Goal: Book appointment/travel/reservation

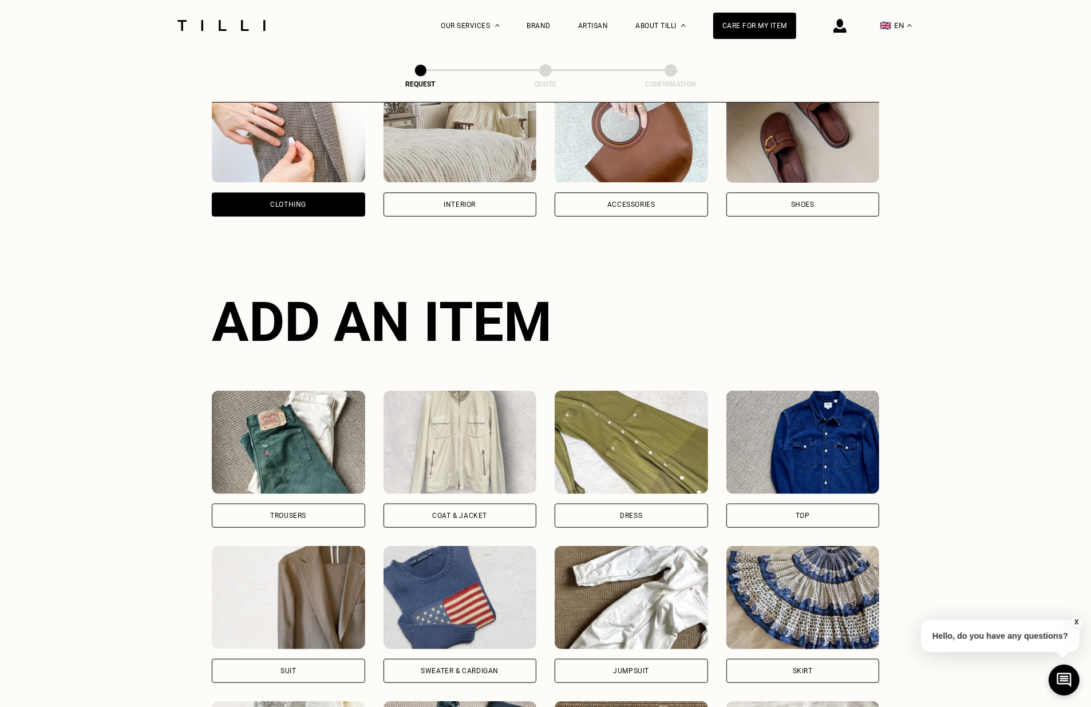
scroll to position [24, 0]
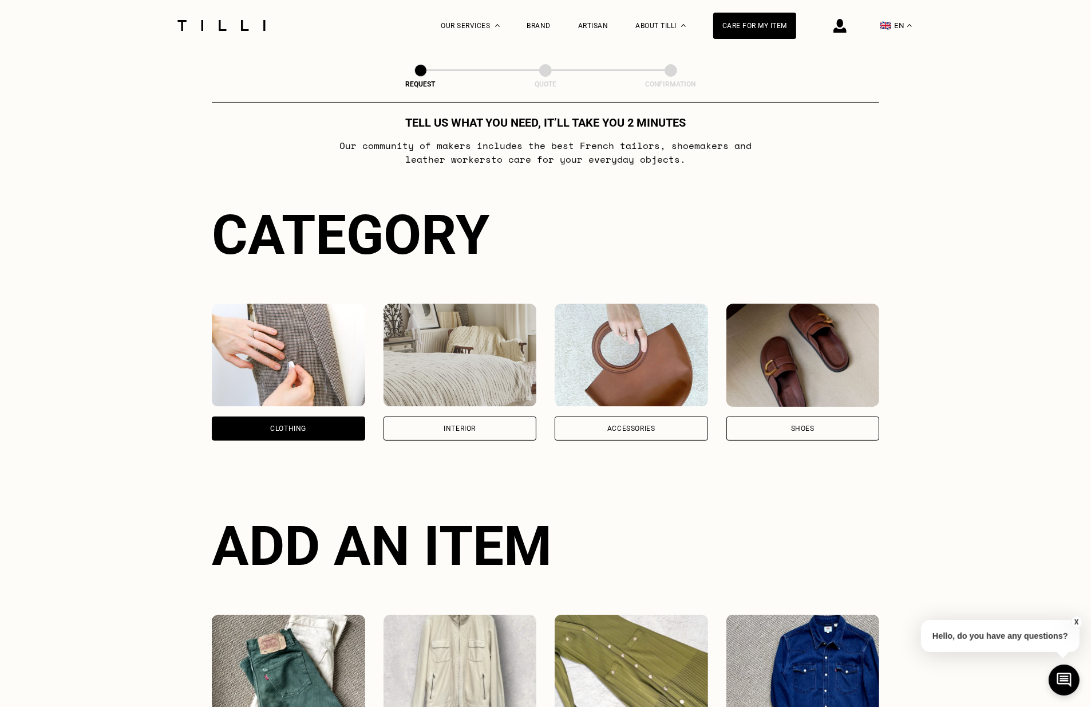
click at [440, 427] on div "Interior" at bounding box center [460, 428] width 153 height 24
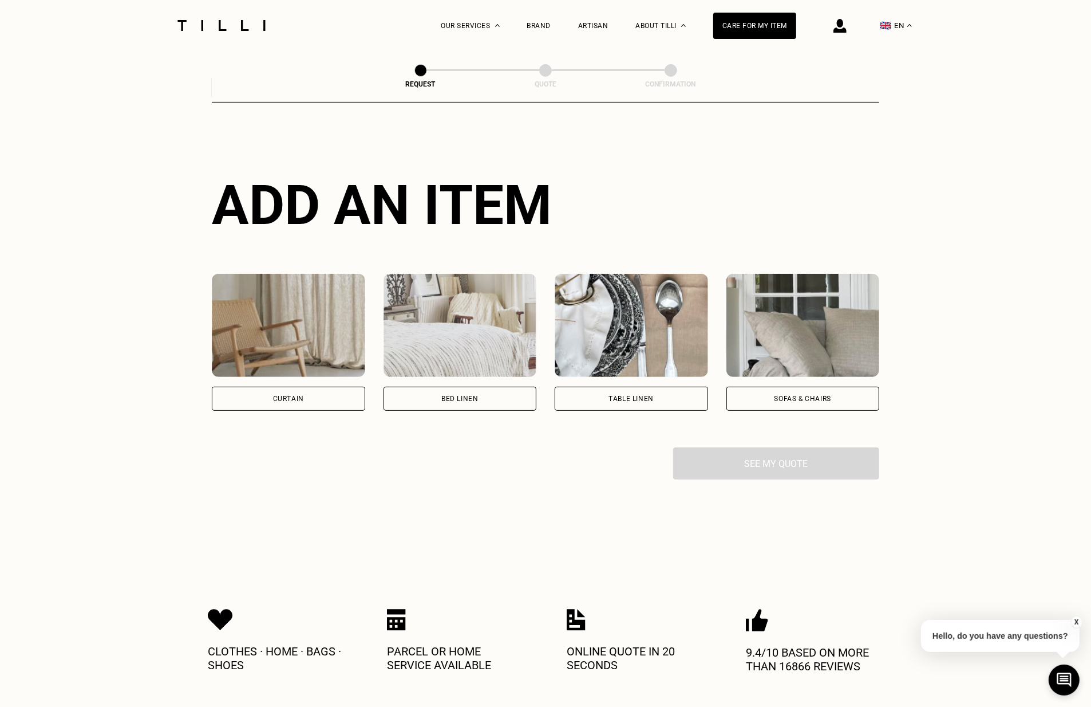
scroll to position [372, 0]
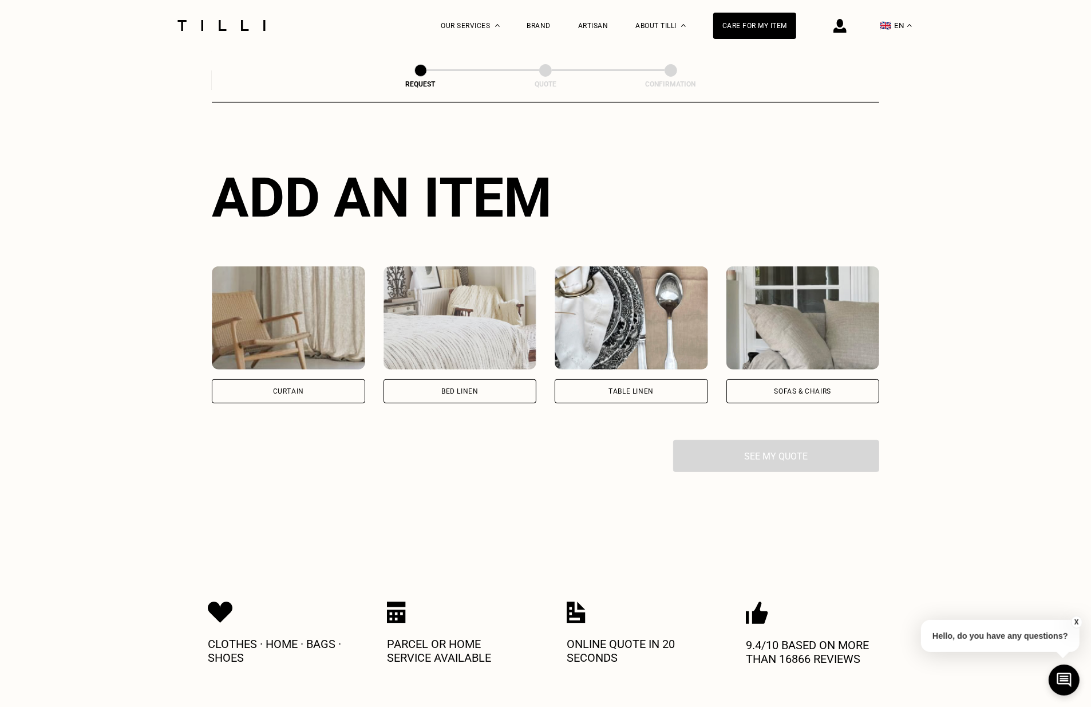
click at [325, 391] on div "Curtain" at bounding box center [288, 391] width 153 height 24
select select "FR"
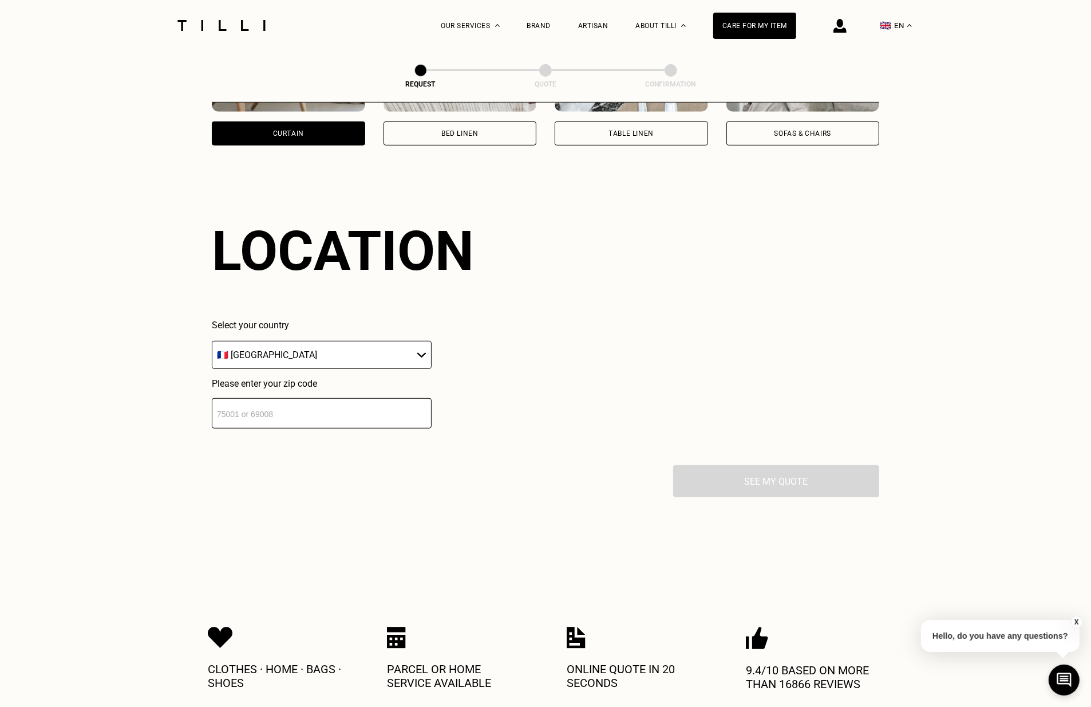
scroll to position [683, 0]
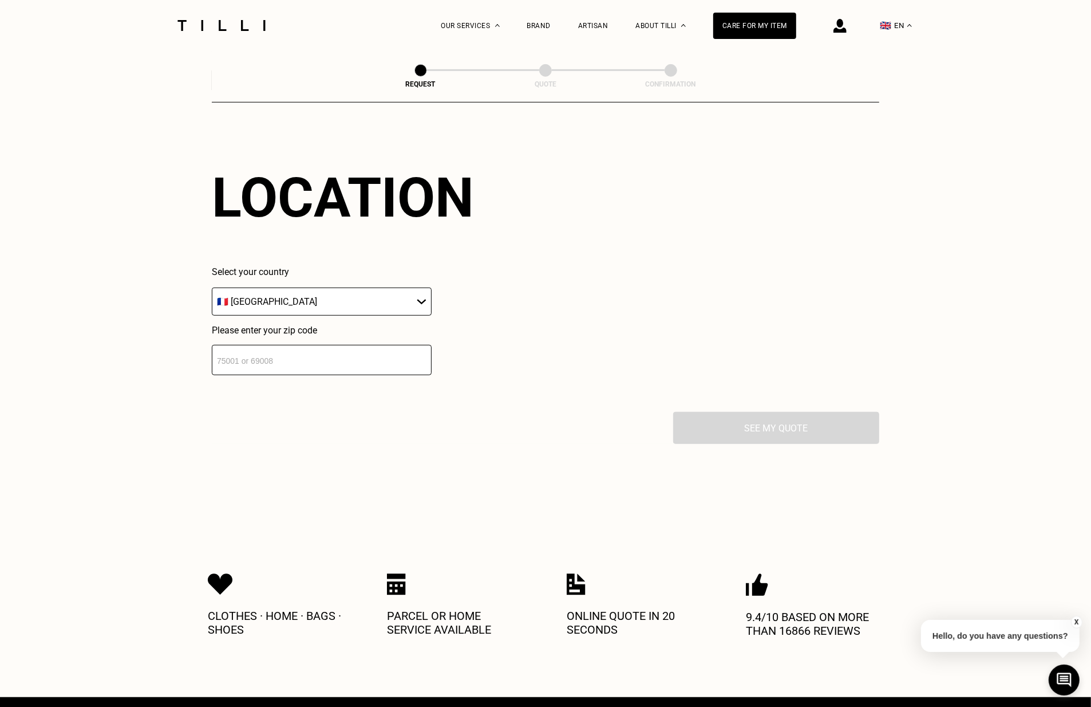
click at [291, 351] on input "number" at bounding box center [322, 360] width 220 height 30
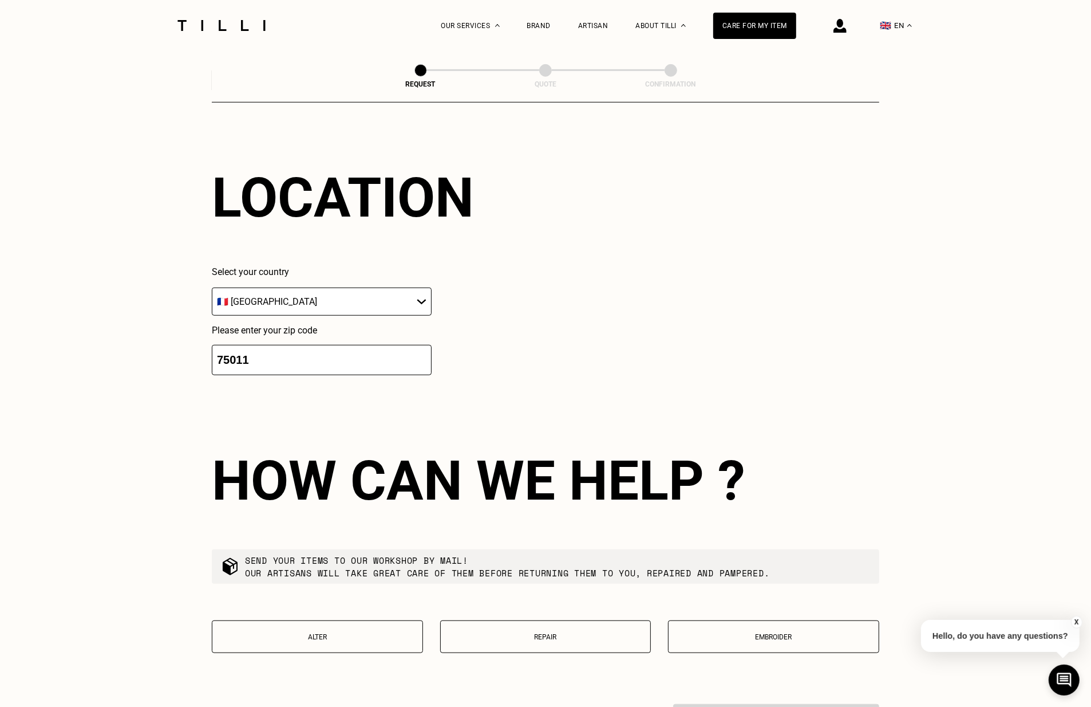
type input "75011"
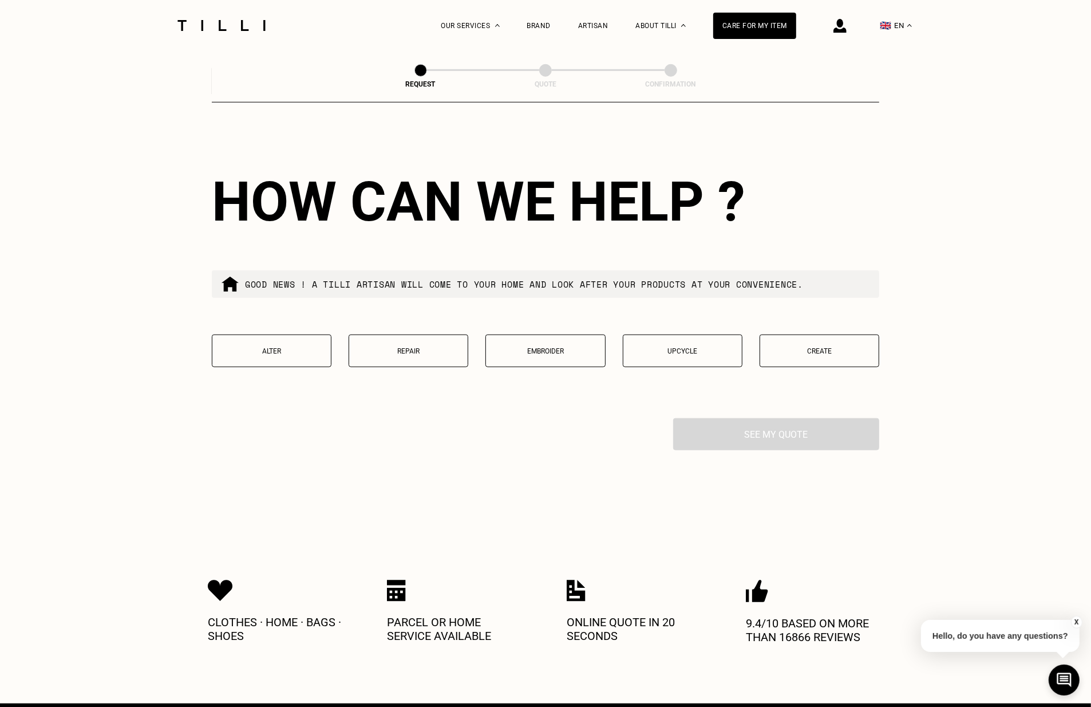
scroll to position [965, 0]
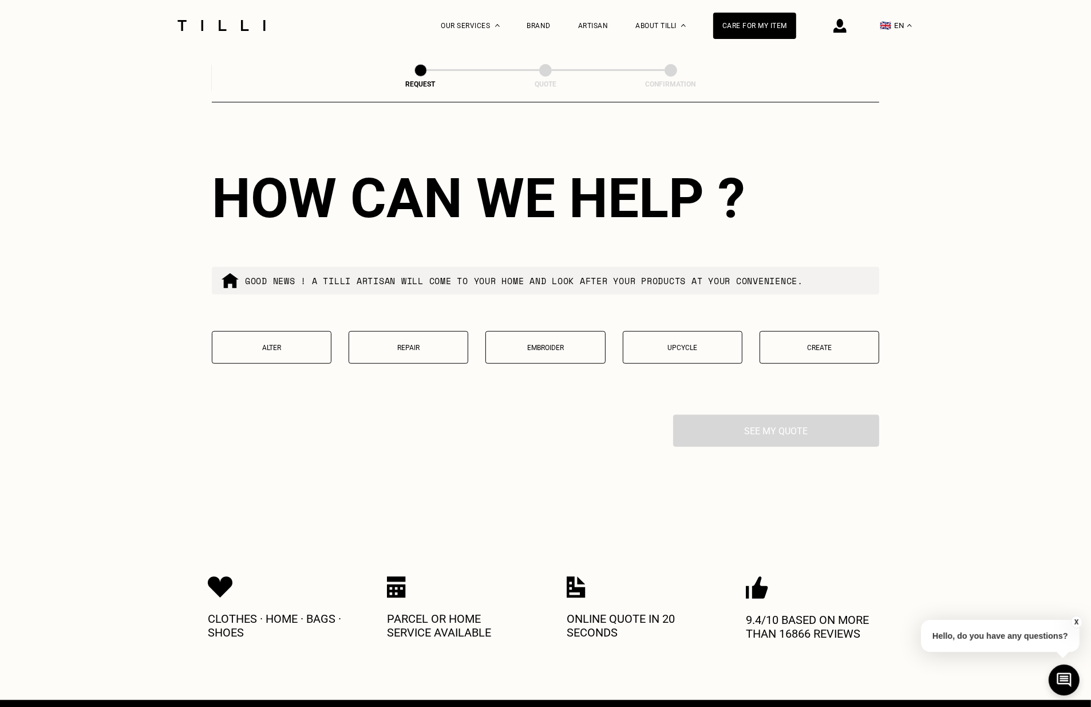
click at [804, 344] on p "Create" at bounding box center [819, 348] width 107 height 8
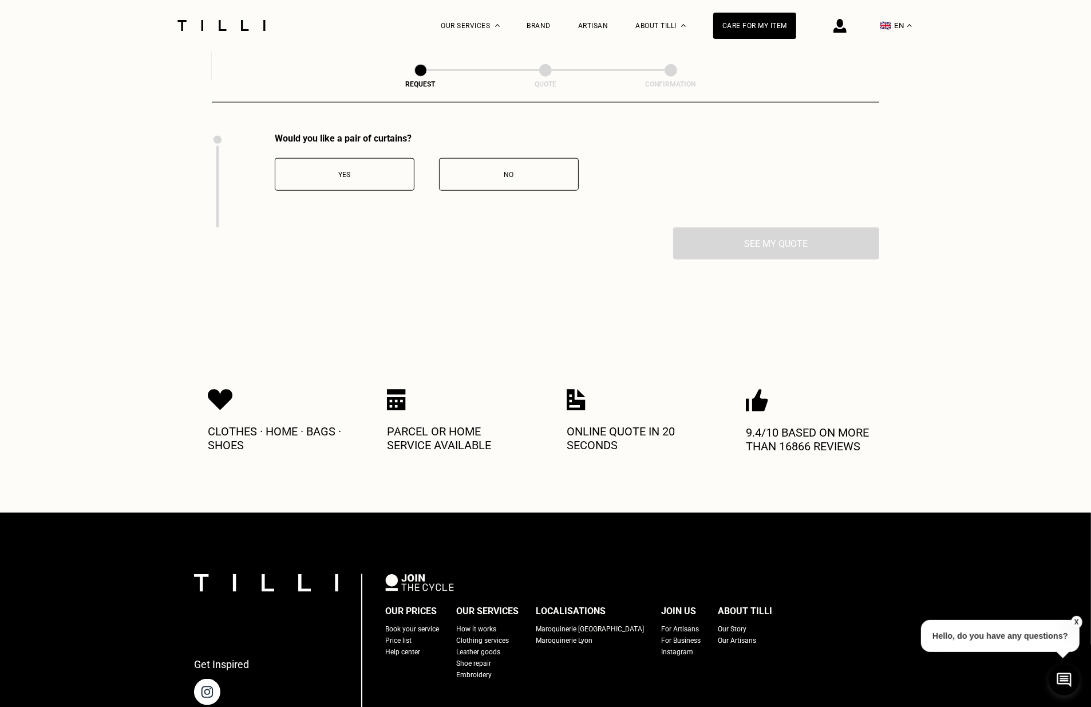
scroll to position [1251, 0]
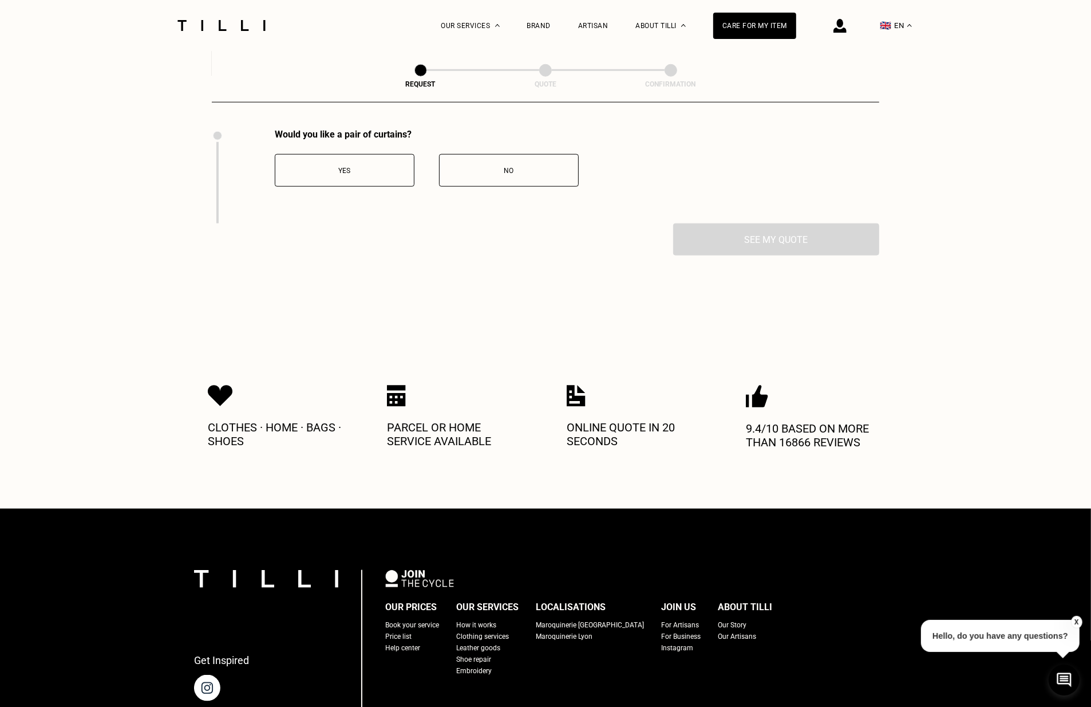
click at [337, 170] on div "Yes" at bounding box center [344, 171] width 127 height 8
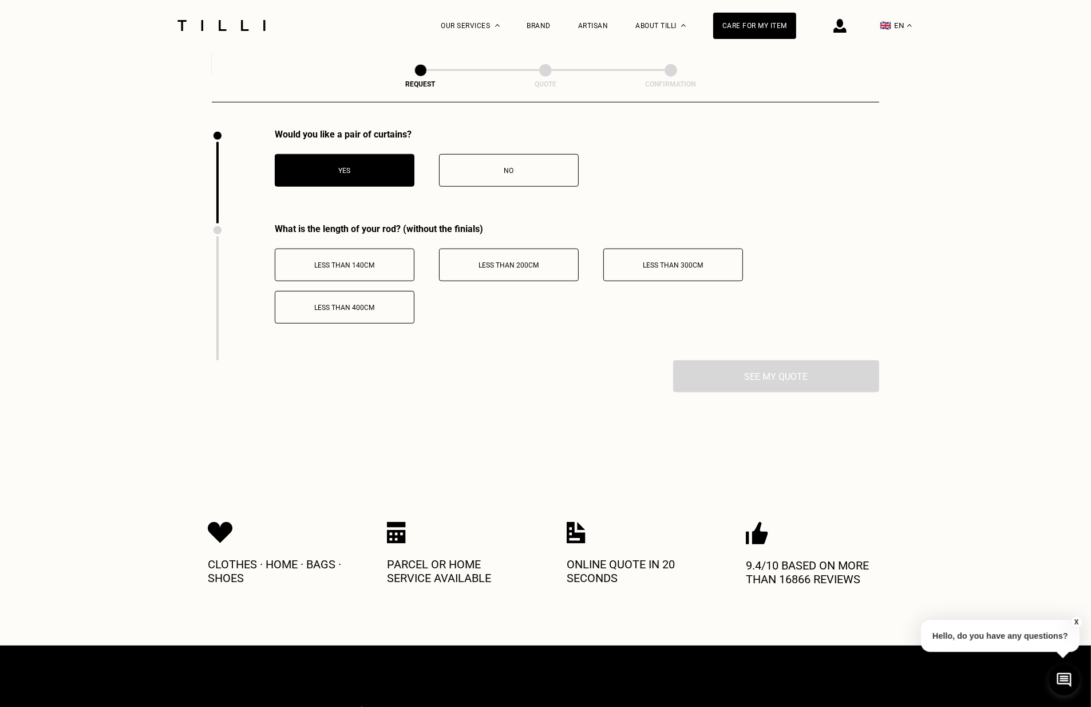
click at [511, 264] on span "Less than 200cm" at bounding box center [509, 265] width 60 height 8
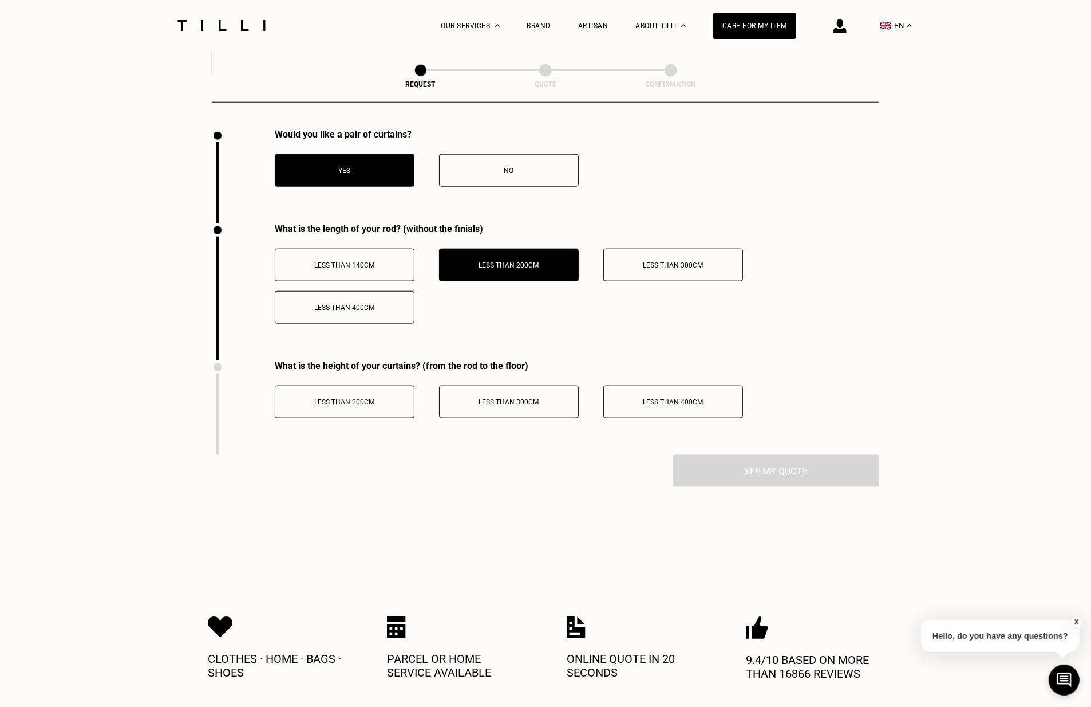
click at [544, 404] on div "Less than 300cm" at bounding box center [509, 402] width 127 height 8
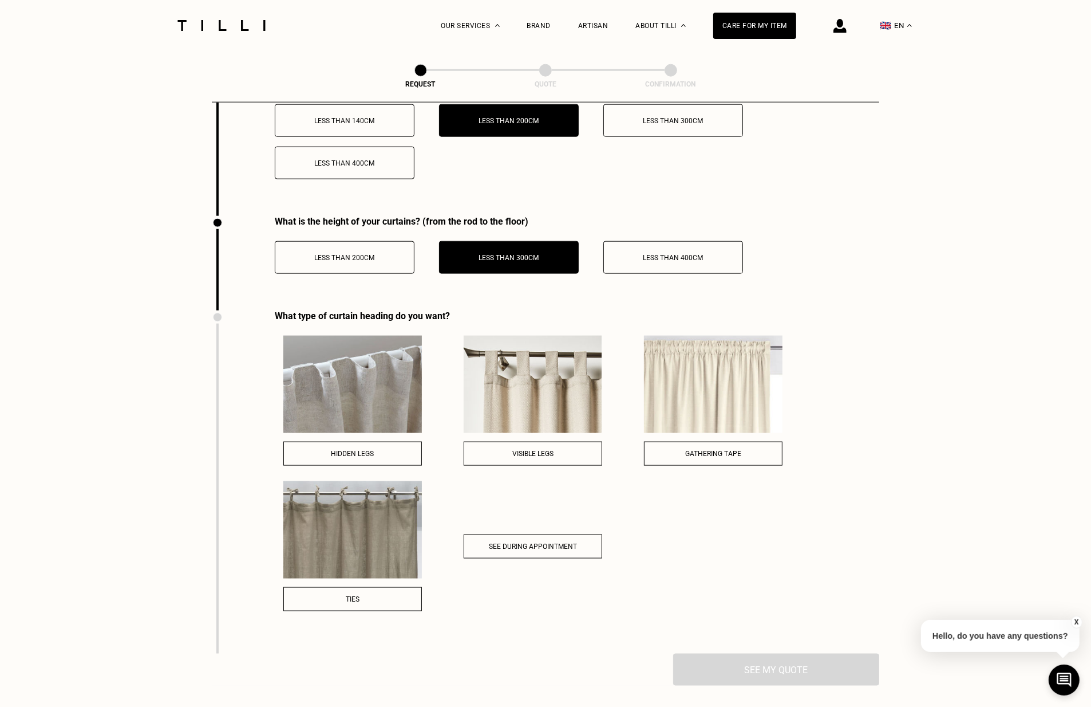
scroll to position [1396, 0]
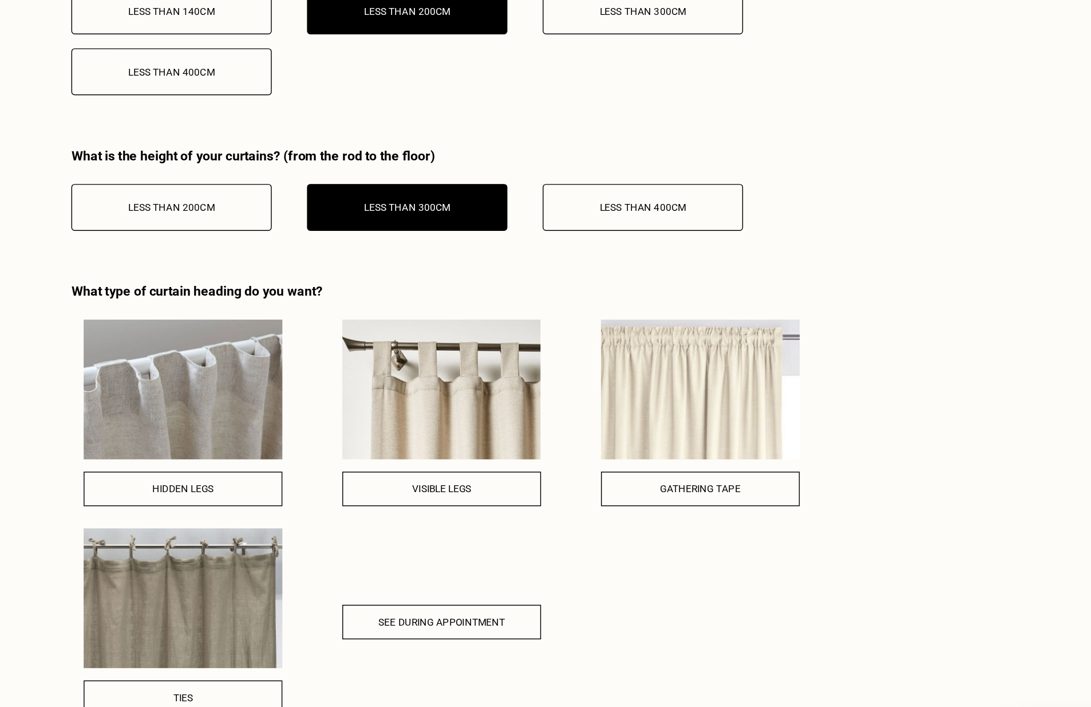
click at [558, 549] on button "See during appointment" at bounding box center [533, 546] width 139 height 24
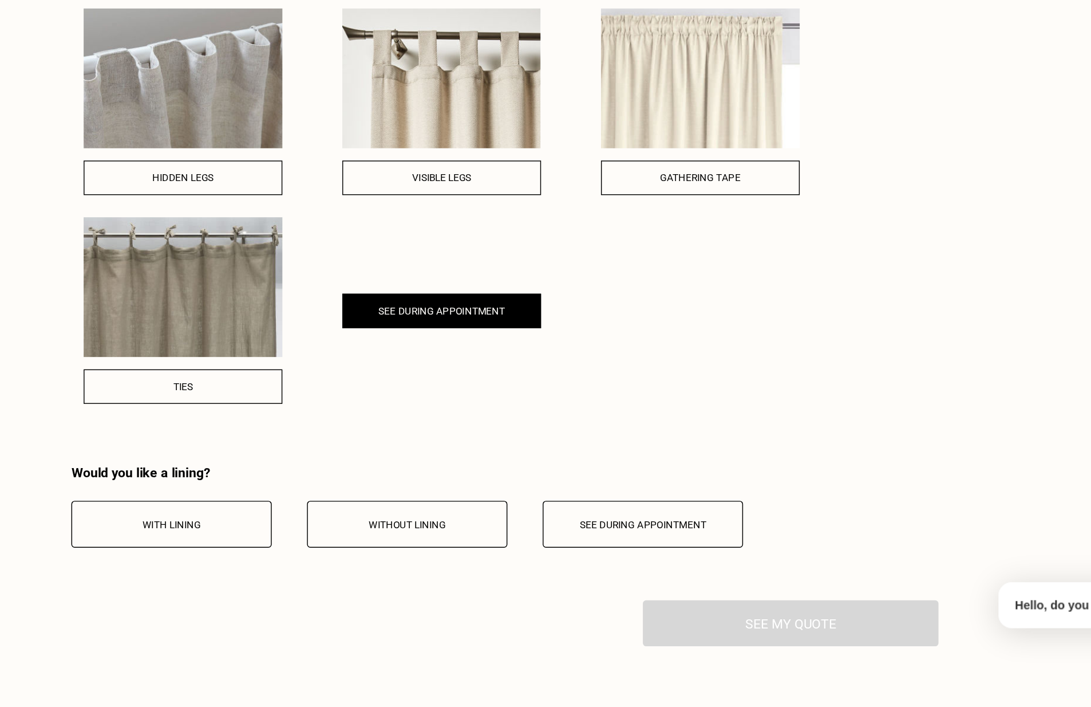
scroll to position [1529, 0]
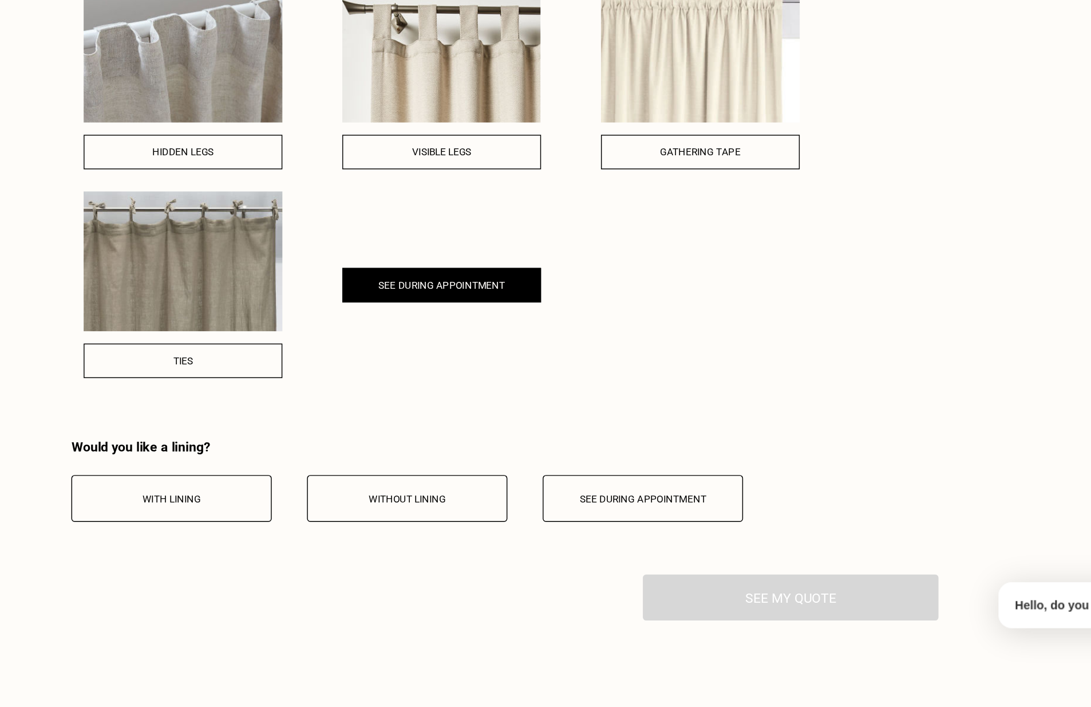
click at [669, 565] on button "See during appointment" at bounding box center [674, 561] width 140 height 33
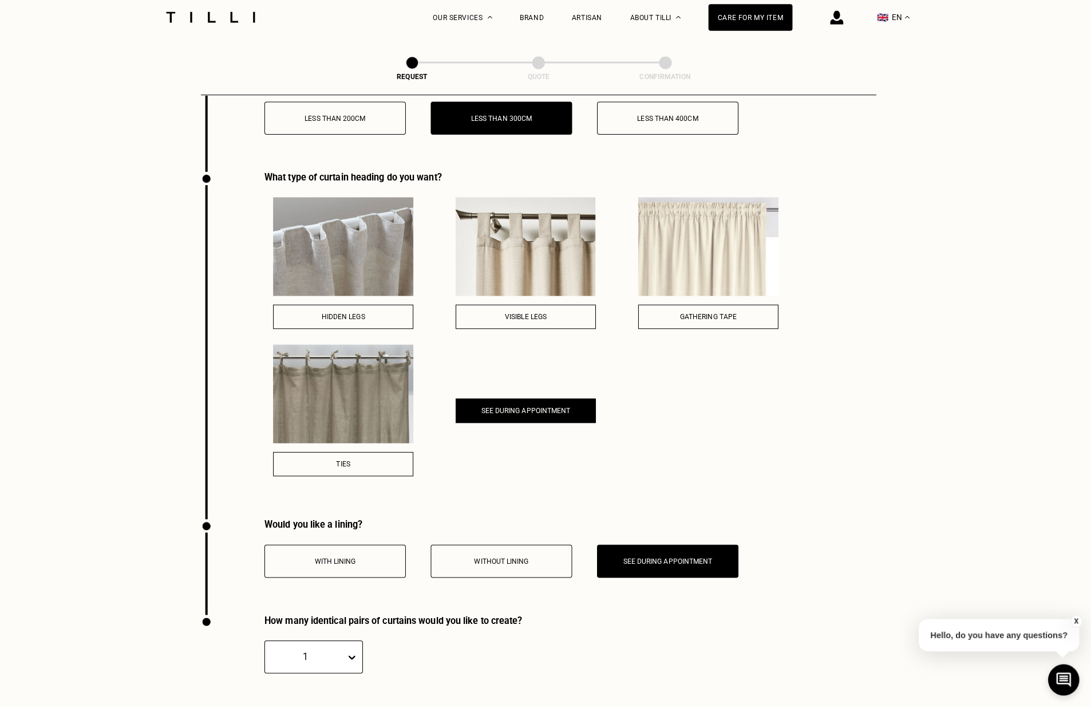
scroll to position [1528, 0]
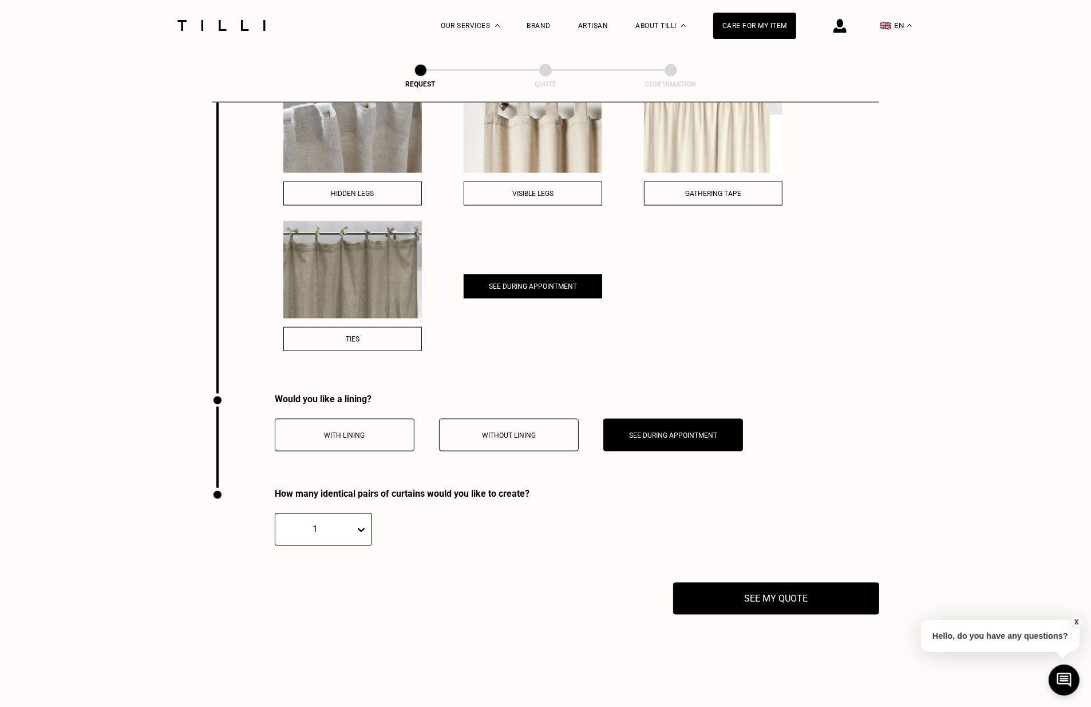
click at [303, 546] on div "1" at bounding box center [323, 529] width 97 height 33
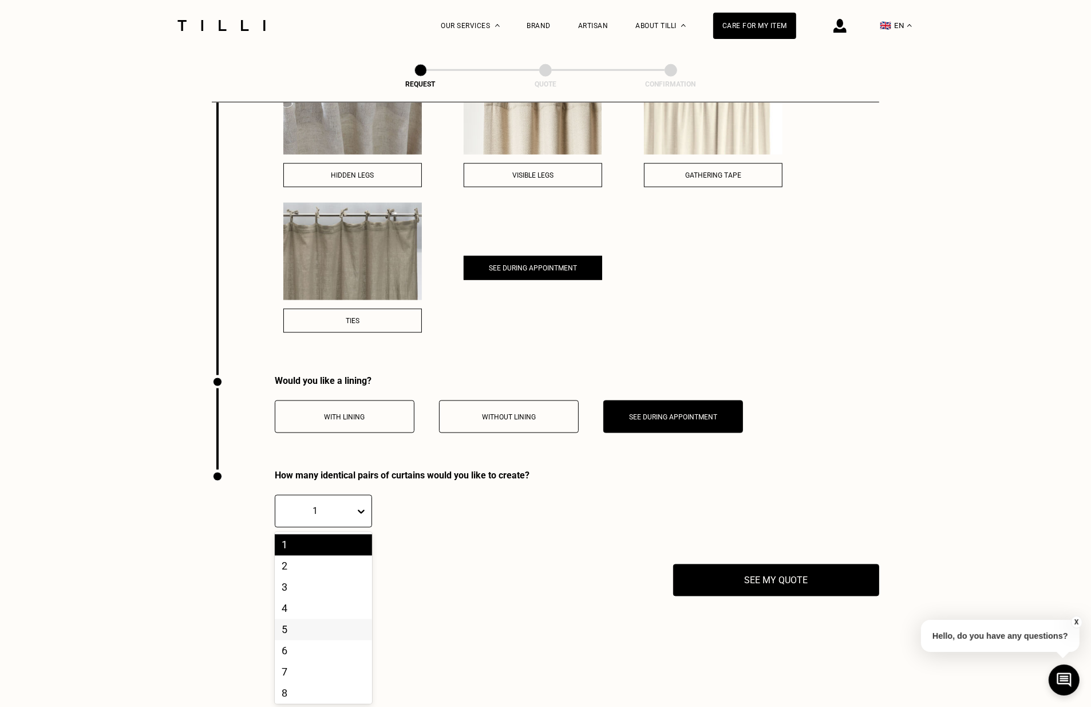
click at [314, 619] on div "5" at bounding box center [323, 629] width 97 height 21
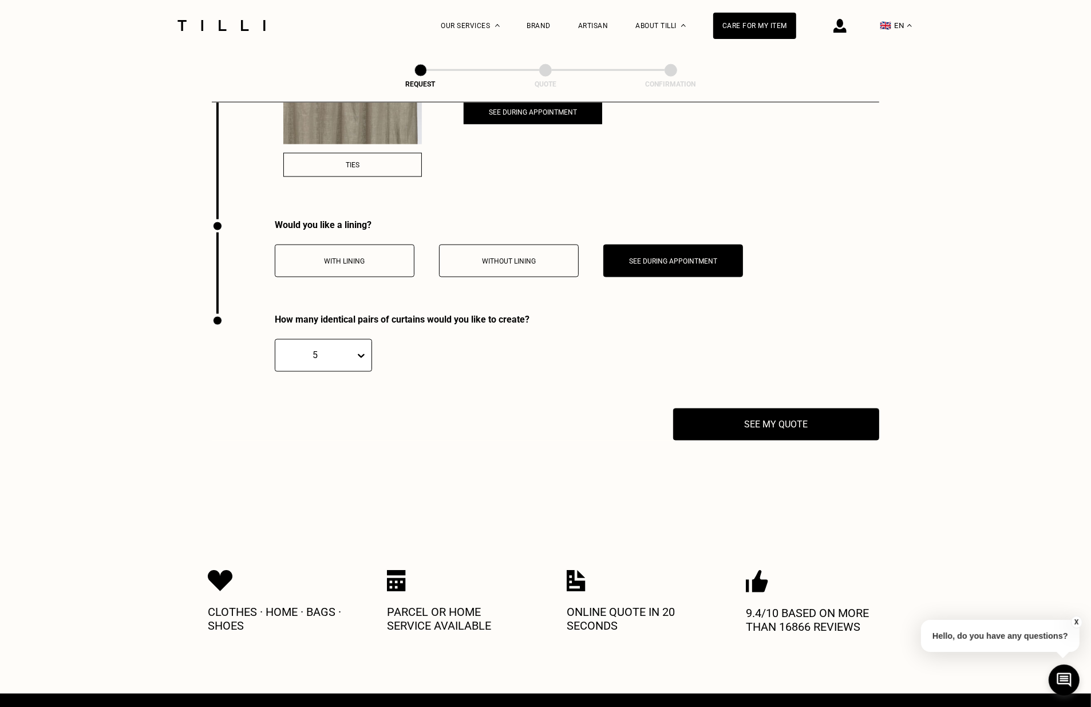
scroll to position [1907, 0]
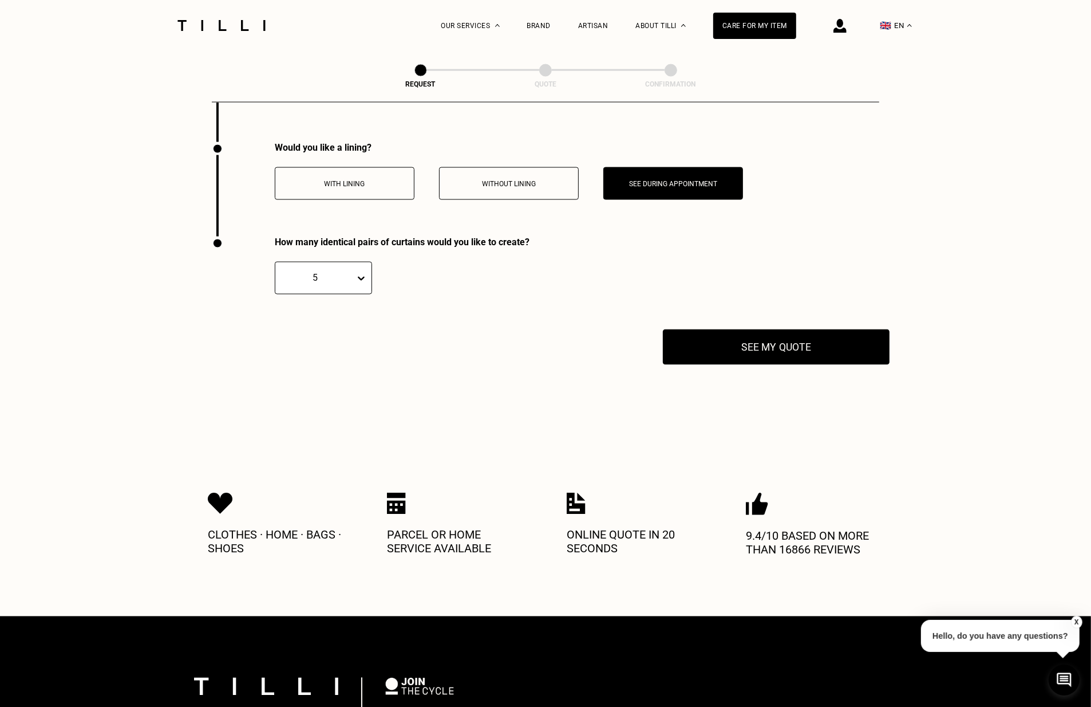
click at [803, 333] on button "See my quote" at bounding box center [776, 347] width 227 height 36
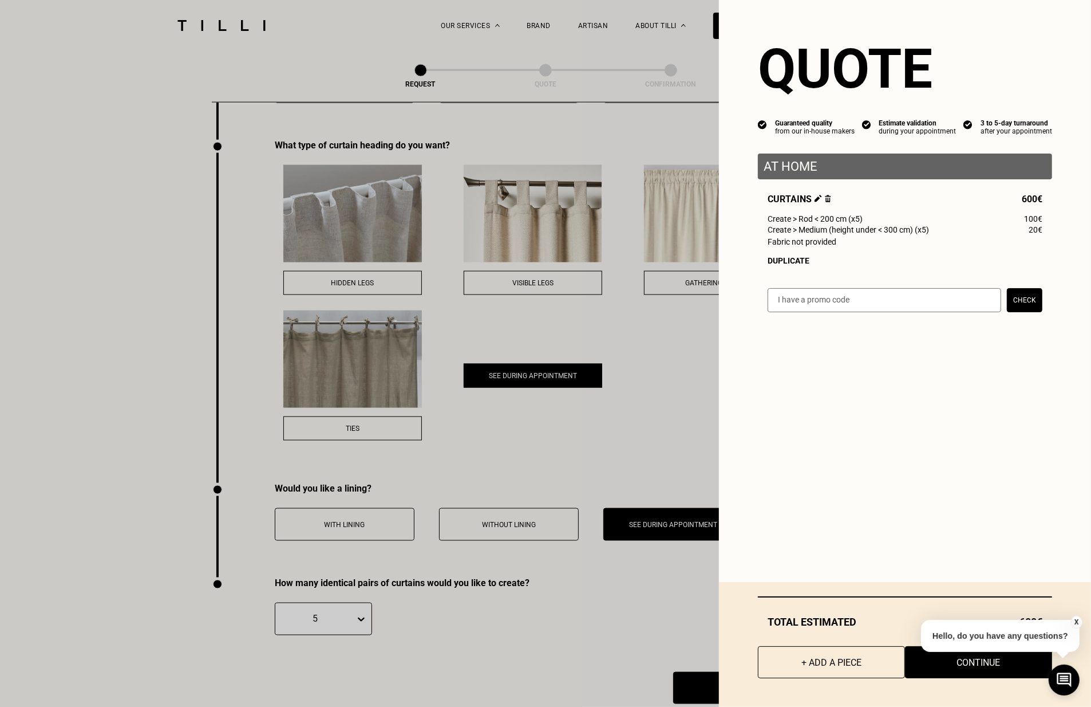
scroll to position [1562, 0]
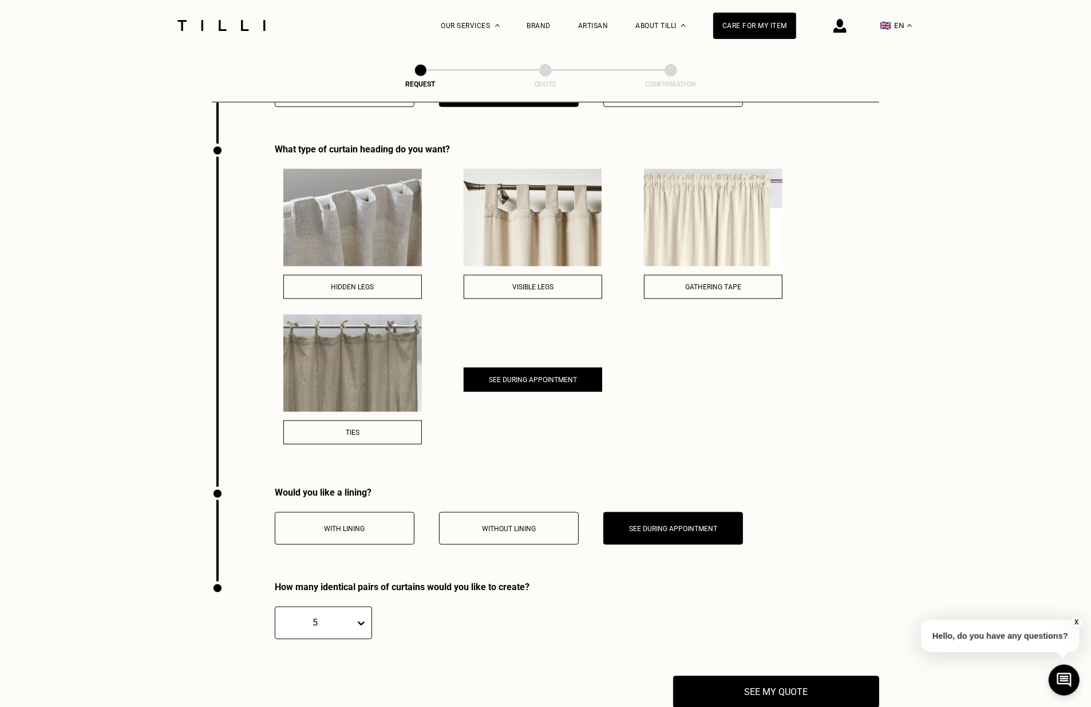
click at [1073, 618] on button "X" at bounding box center [1076, 622] width 11 height 13
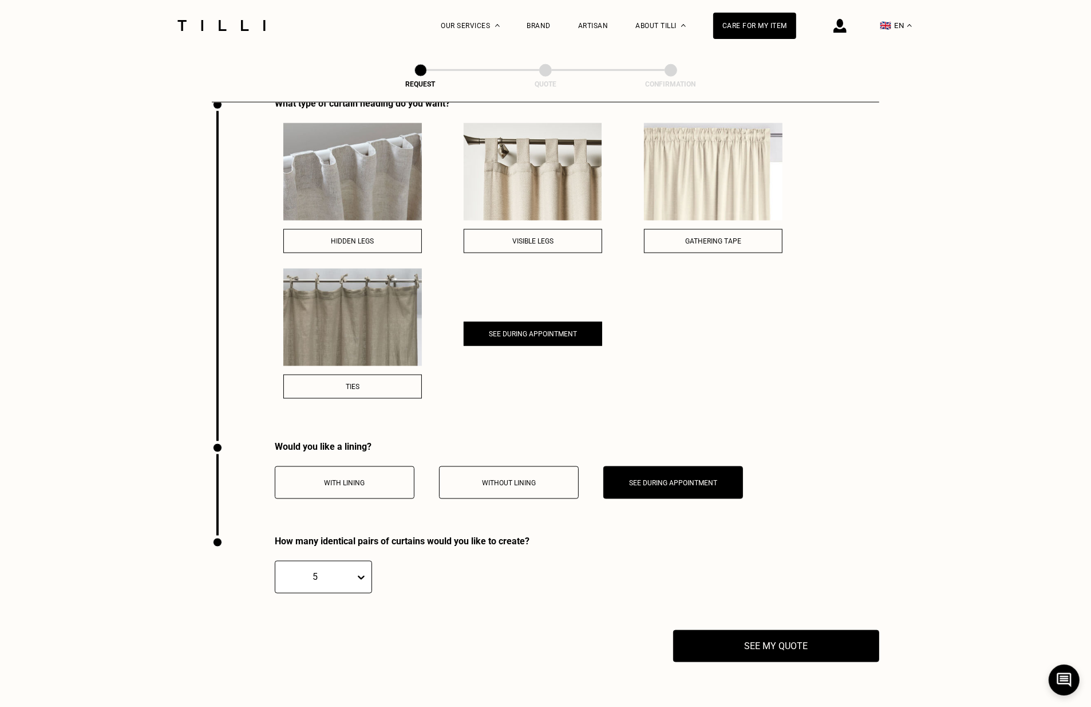
scroll to position [1584, 0]
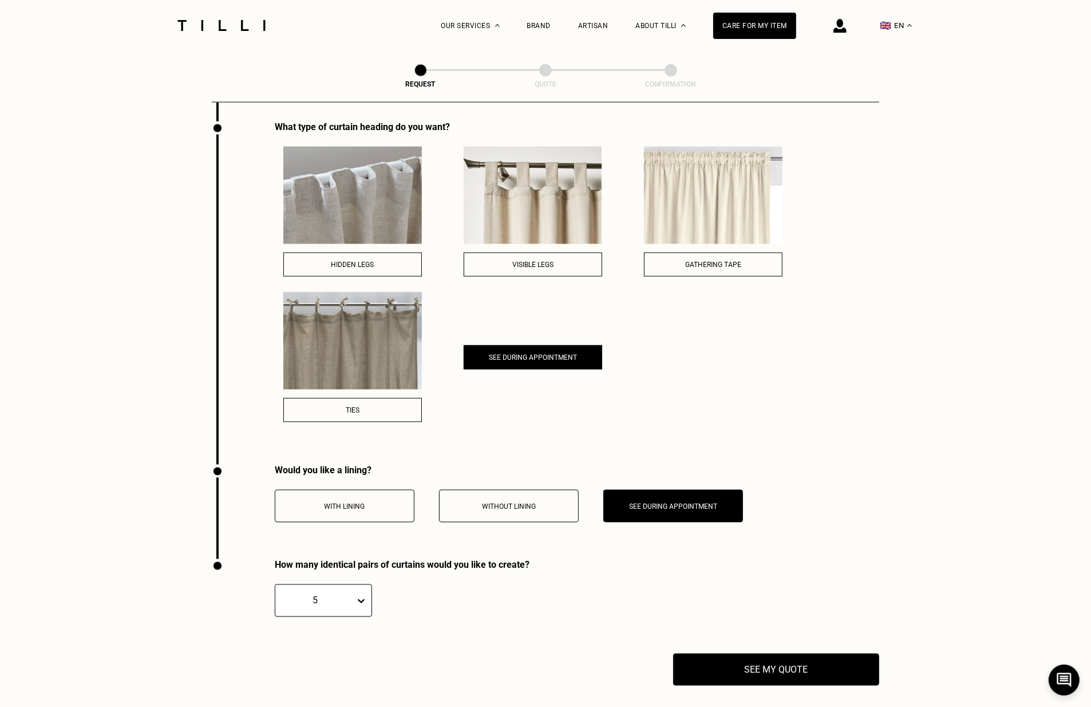
click at [724, 257] on button "Gathering tape" at bounding box center [713, 265] width 139 height 24
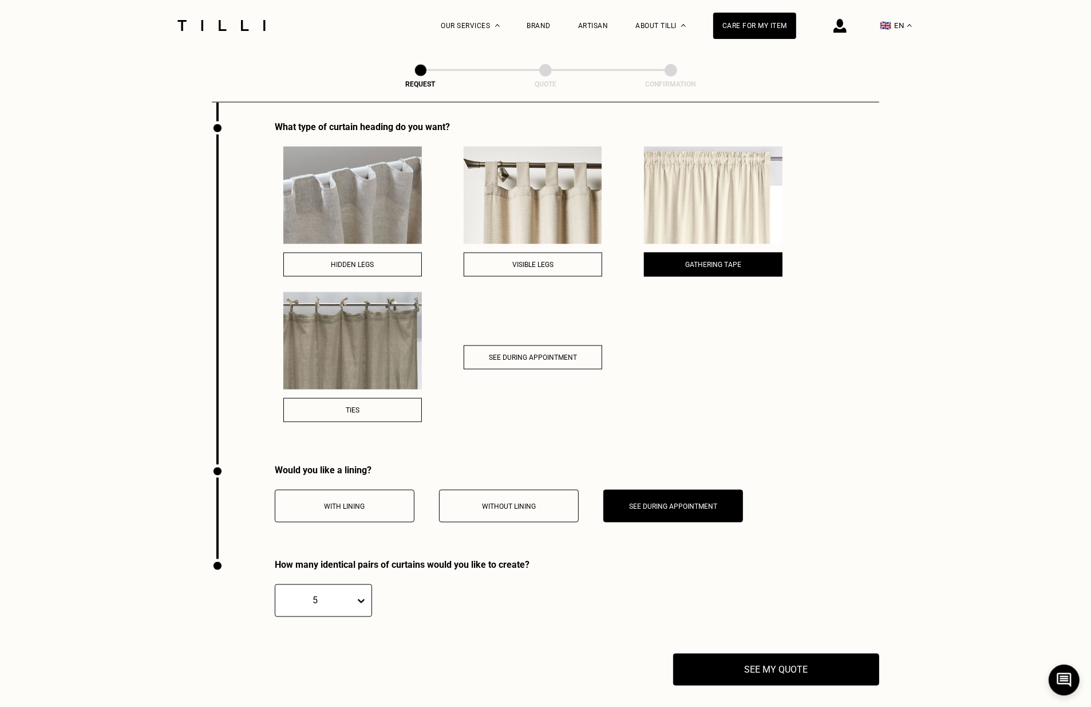
click at [376, 511] on button "With lining" at bounding box center [345, 506] width 140 height 33
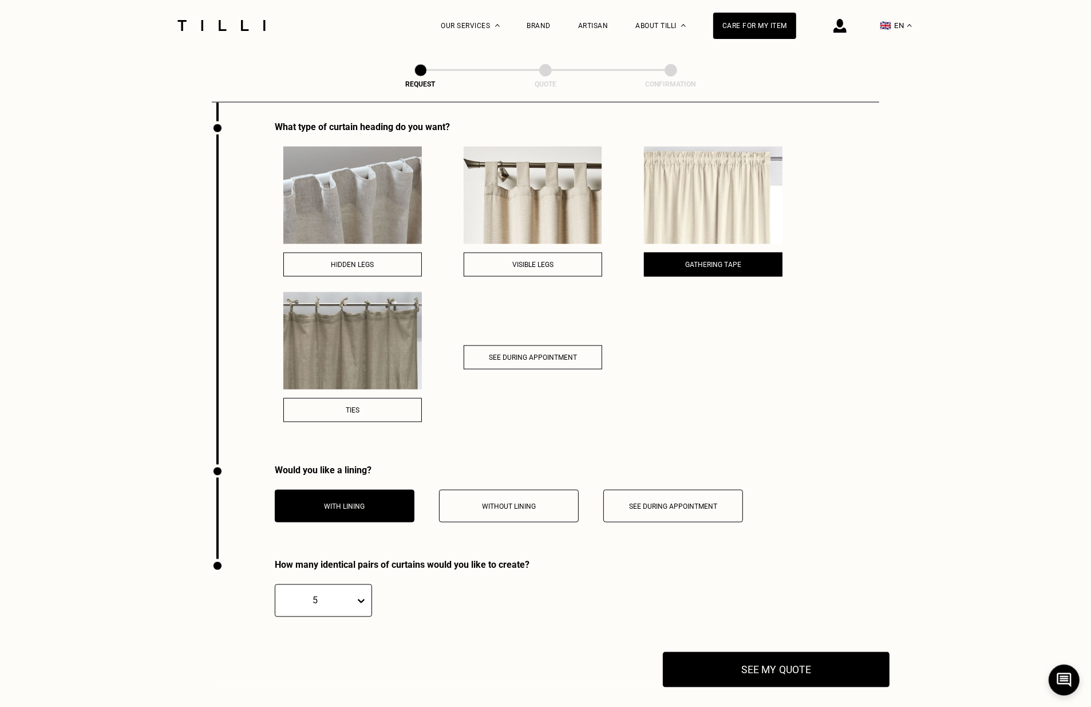
click at [766, 671] on button "See my quote" at bounding box center [776, 670] width 227 height 36
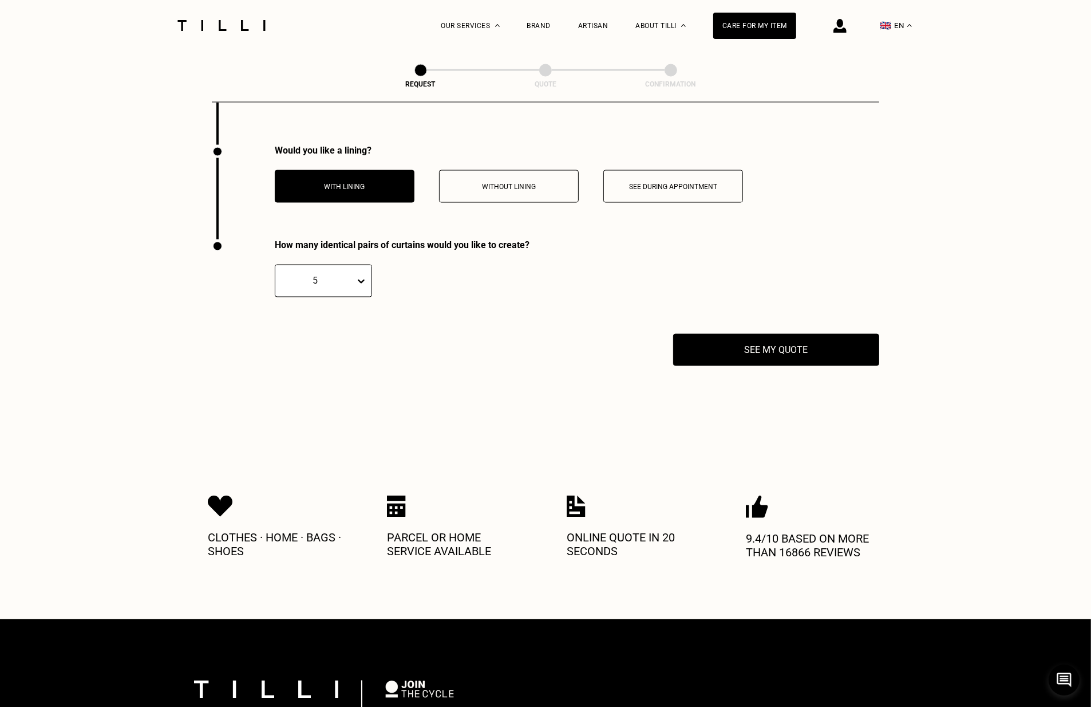
scroll to position [1903, 0]
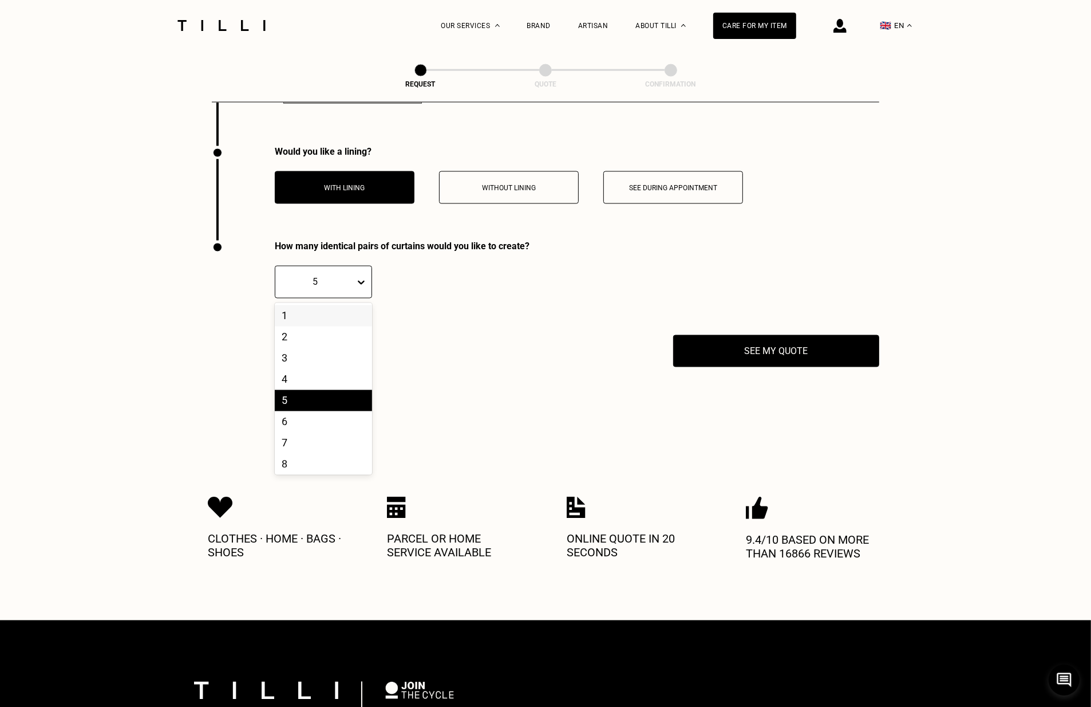
click at [326, 280] on div at bounding box center [315, 281] width 68 height 13
click at [330, 375] on div "4" at bounding box center [323, 379] width 97 height 21
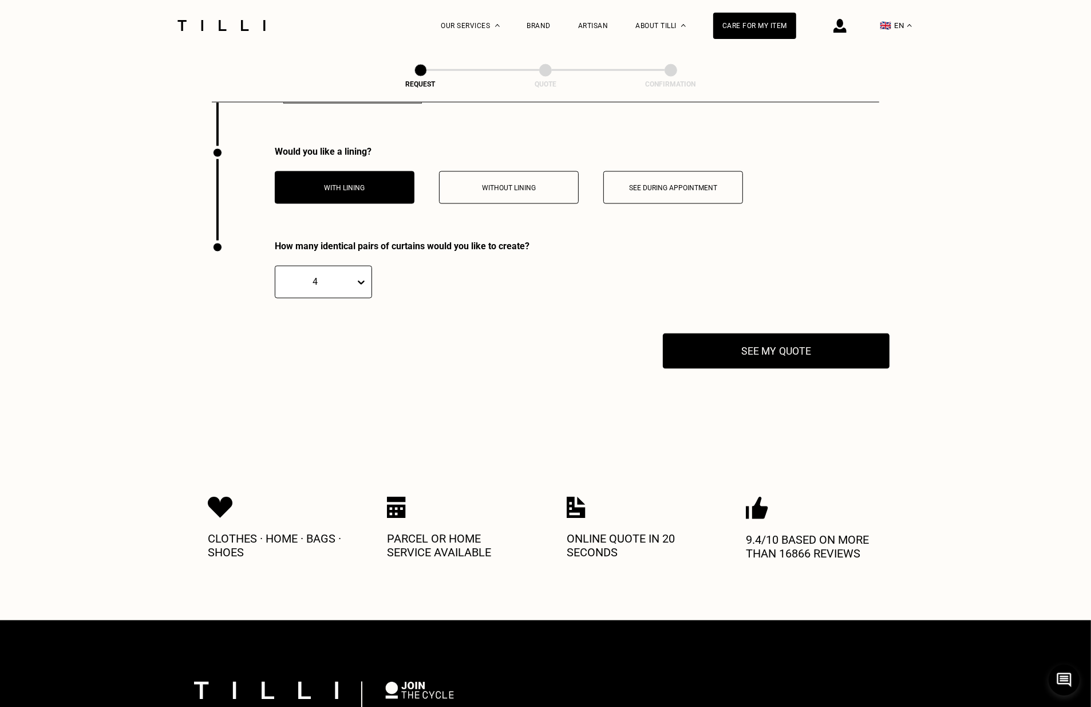
click at [748, 365] on button "See my quote" at bounding box center [776, 351] width 227 height 36
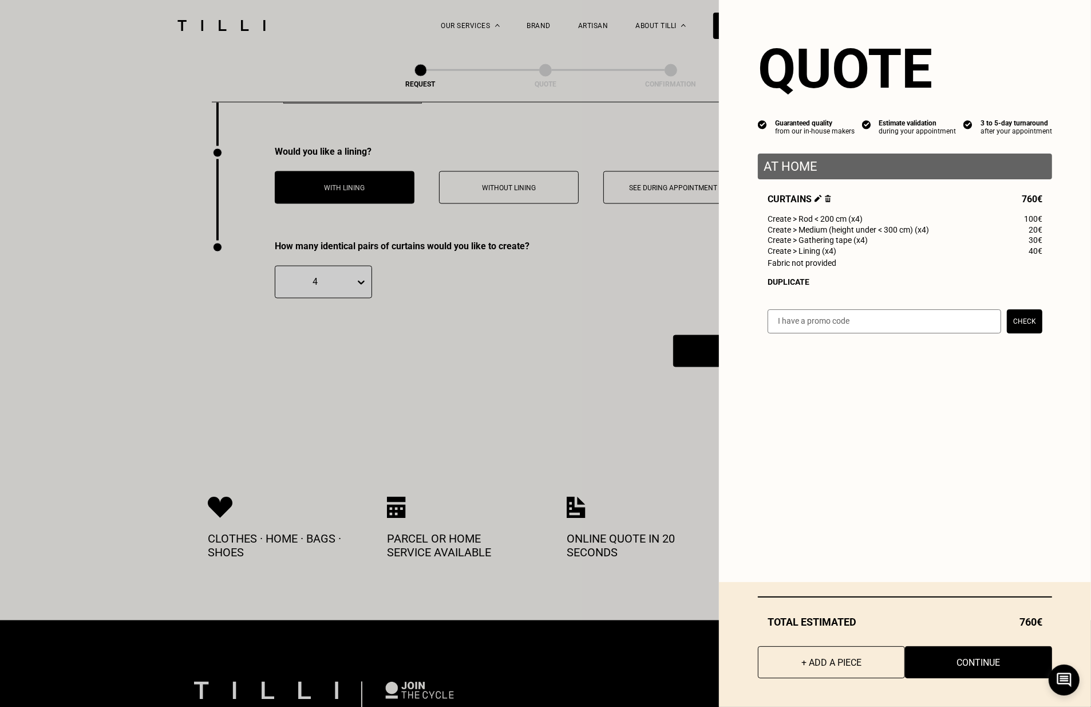
scroll to position [1957, 0]
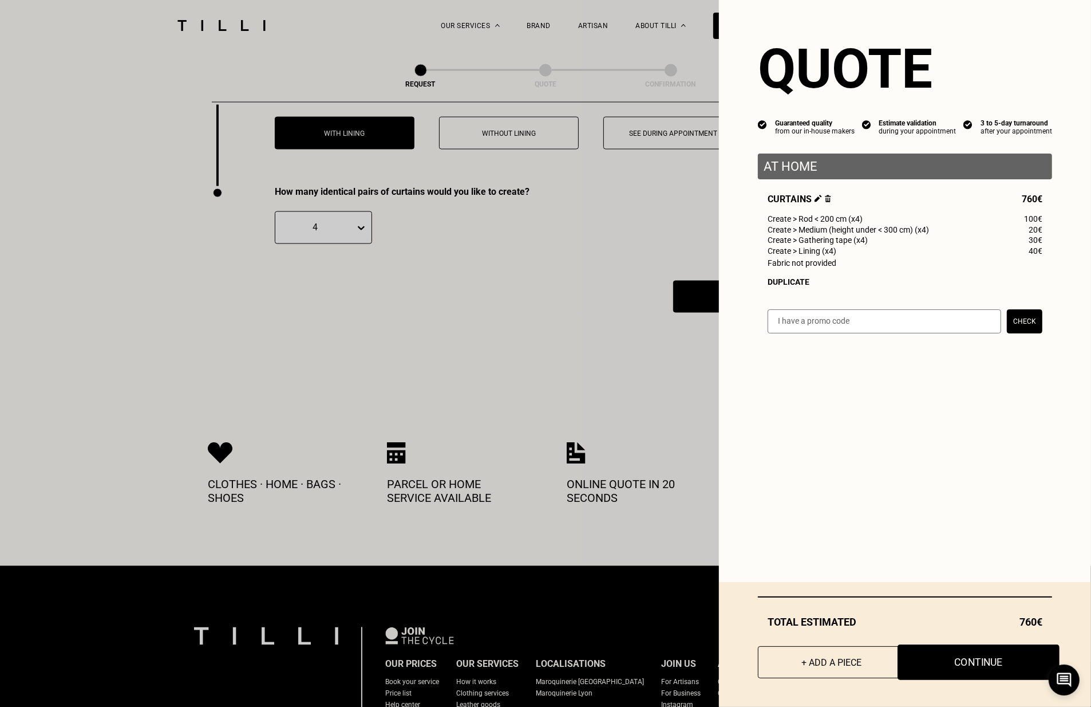
click at [976, 667] on button "Continue" at bounding box center [979, 662] width 162 height 36
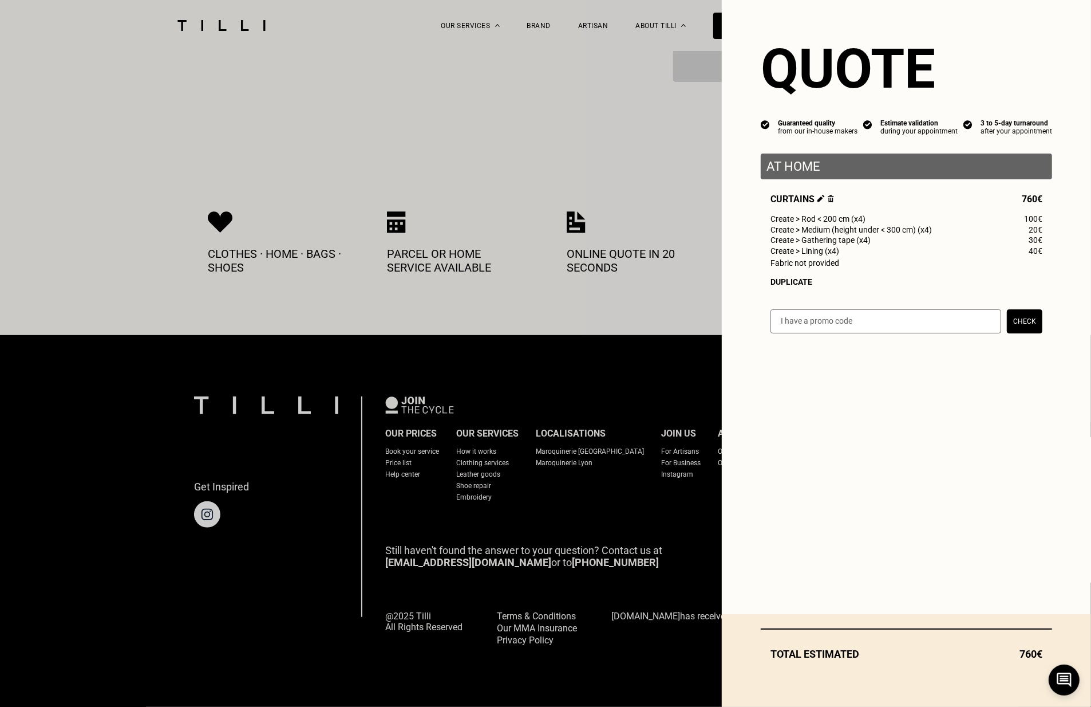
scroll to position [450, 0]
select select "FR"
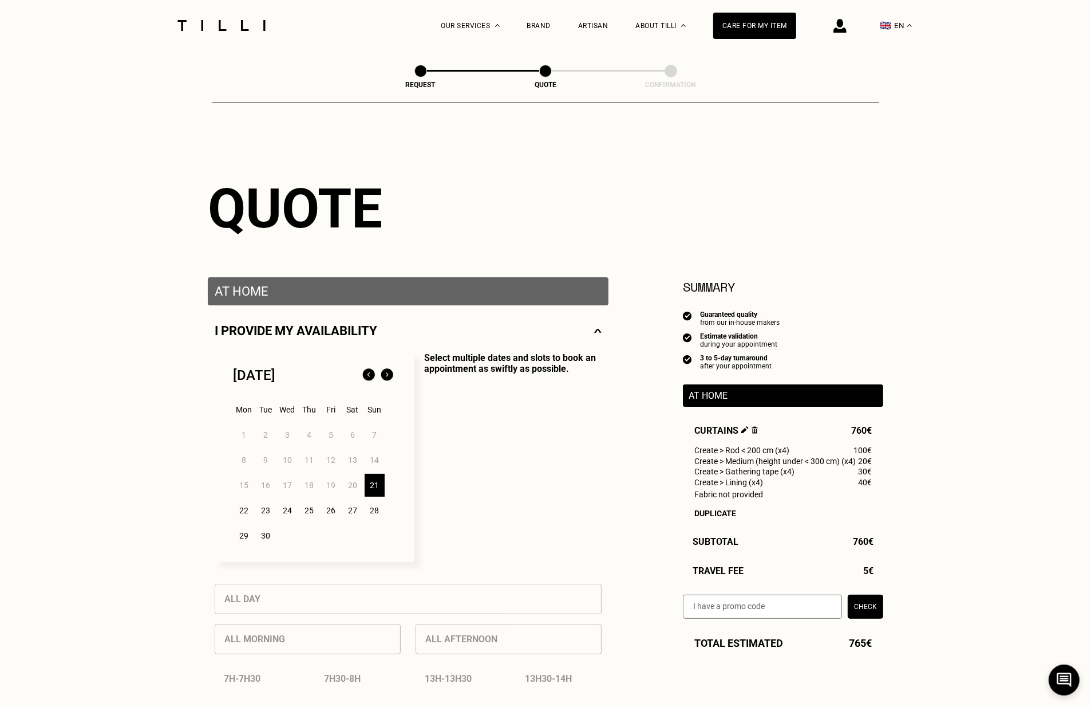
click at [246, 516] on div "22" at bounding box center [244, 510] width 20 height 23
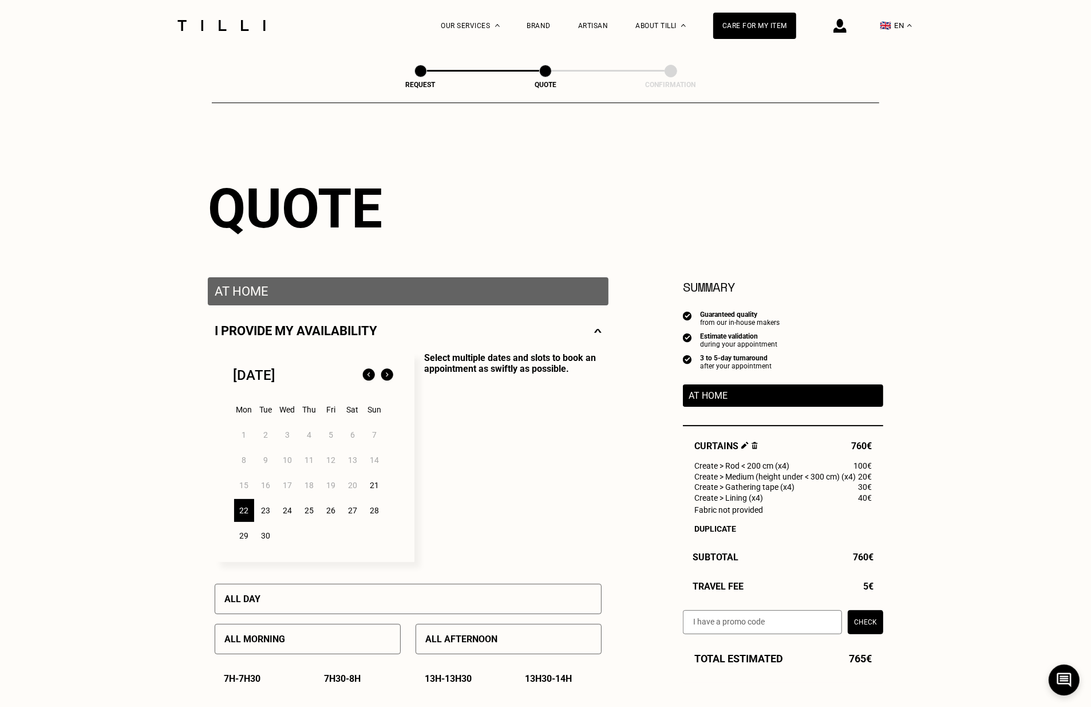
click at [264, 516] on div "23" at bounding box center [266, 510] width 20 height 23
click at [291, 510] on div "24" at bounding box center [288, 510] width 20 height 23
click at [248, 510] on div "22" at bounding box center [244, 510] width 20 height 23
click at [283, 600] on div "All day" at bounding box center [408, 599] width 387 height 30
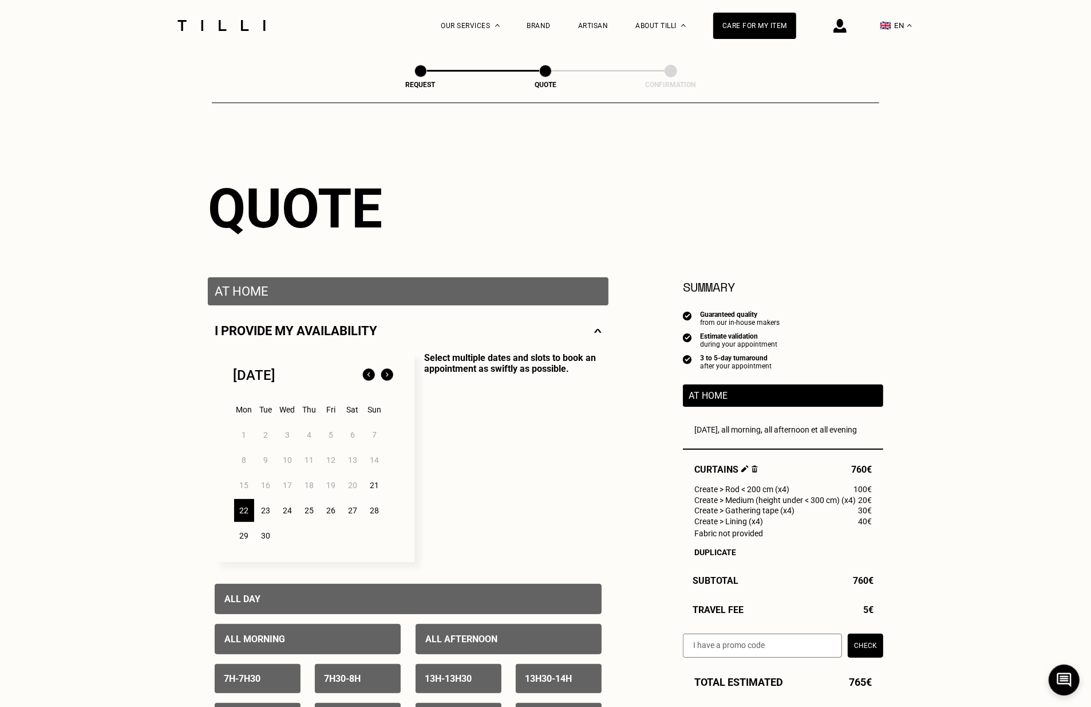
click at [266, 513] on div "23" at bounding box center [266, 510] width 20 height 23
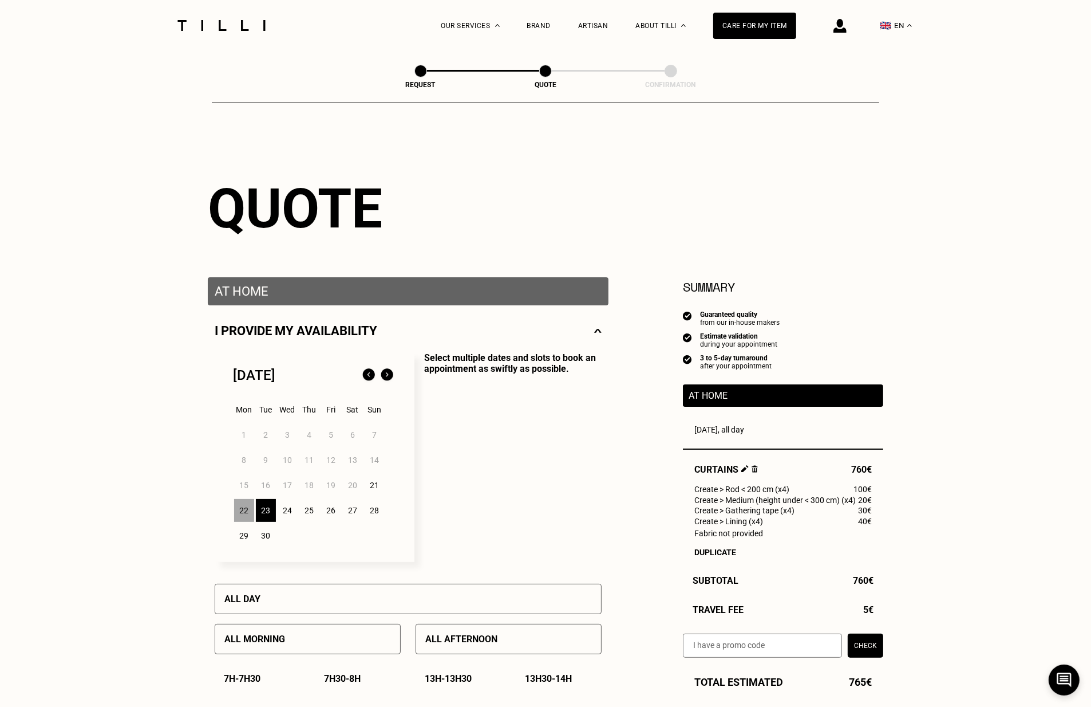
click at [282, 592] on div "All day" at bounding box center [408, 599] width 387 height 30
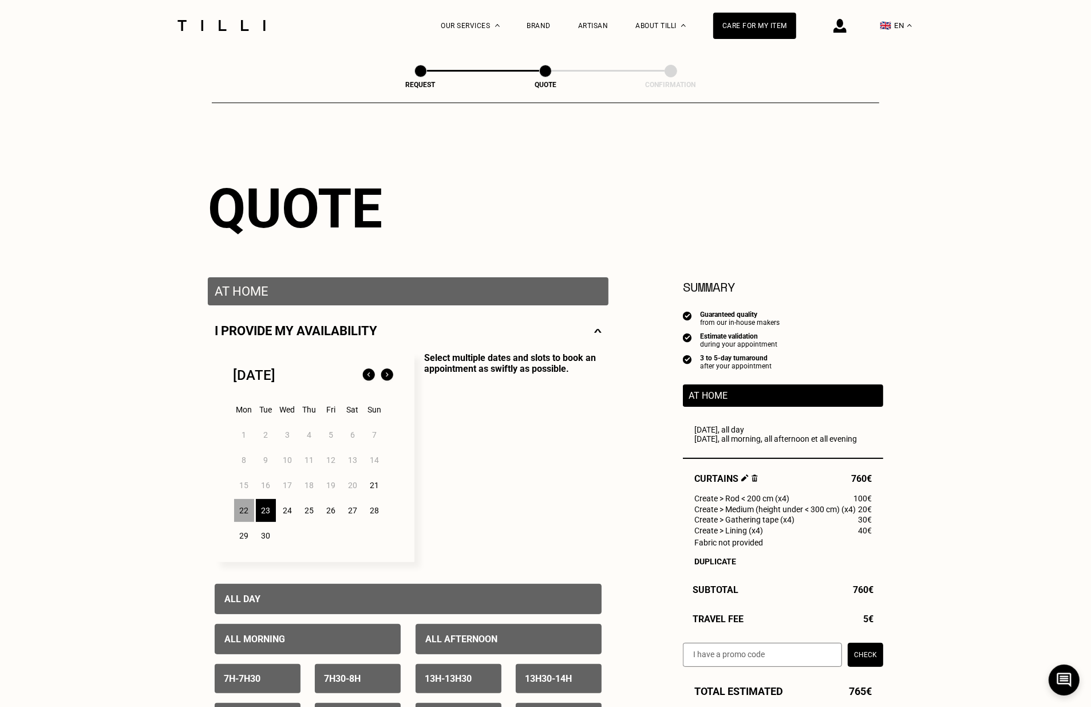
click at [286, 511] on div "24" at bounding box center [288, 510] width 20 height 23
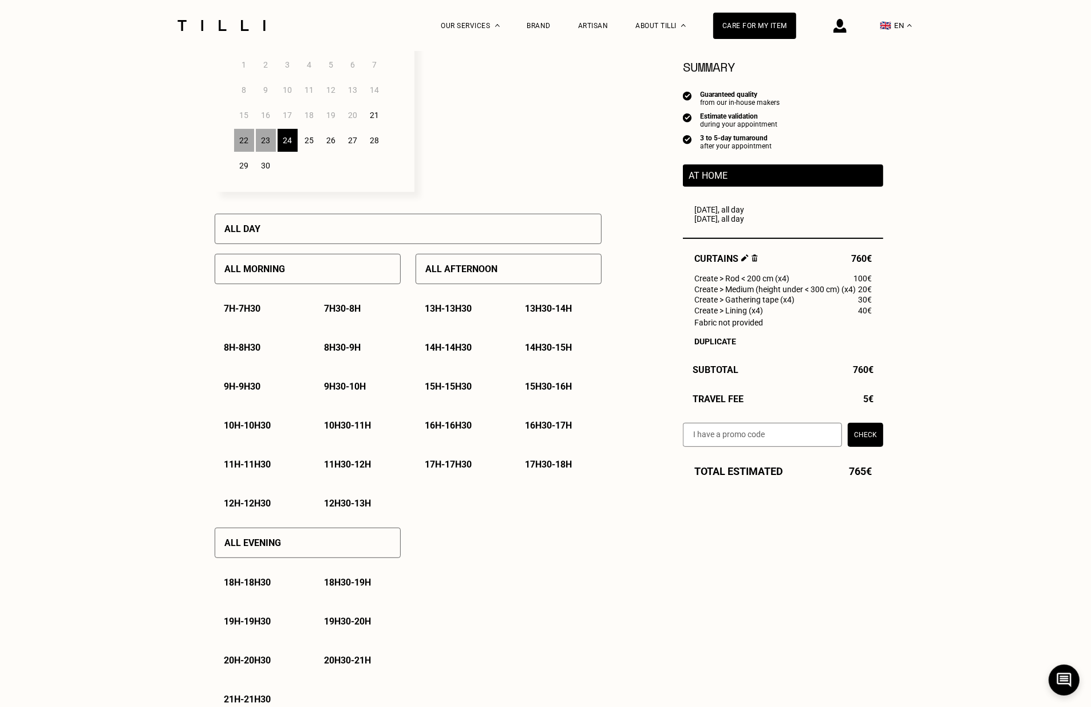
scroll to position [370, 0]
click at [343, 273] on div "All morning" at bounding box center [308, 268] width 186 height 30
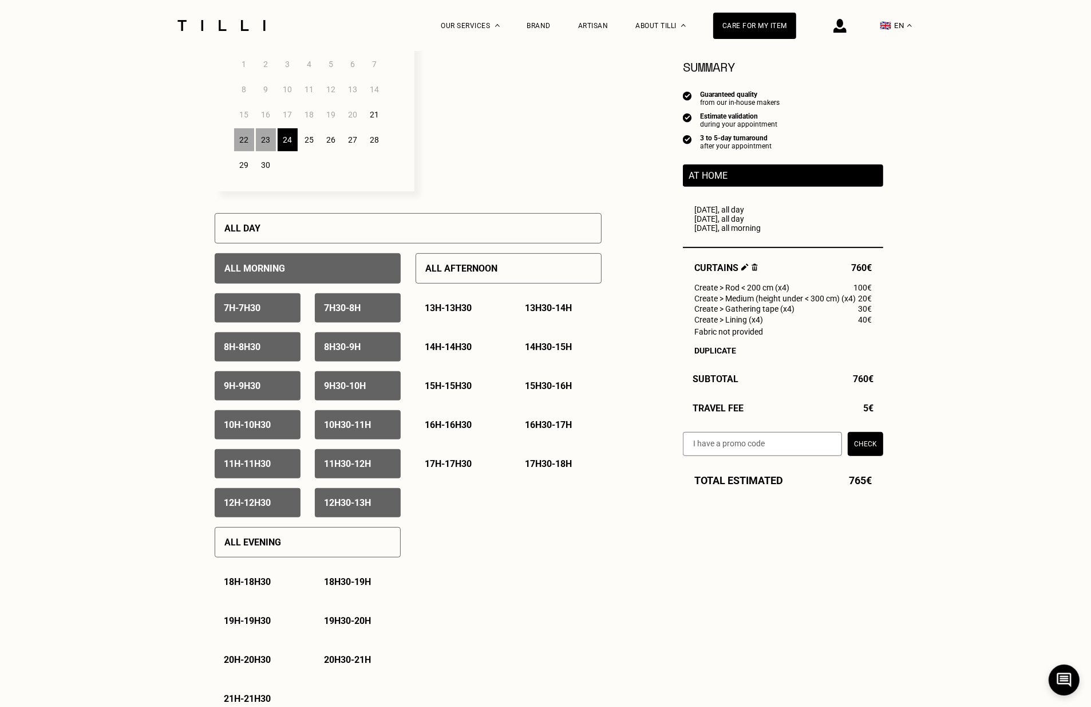
click at [441, 281] on div "All afternoon" at bounding box center [509, 268] width 186 height 30
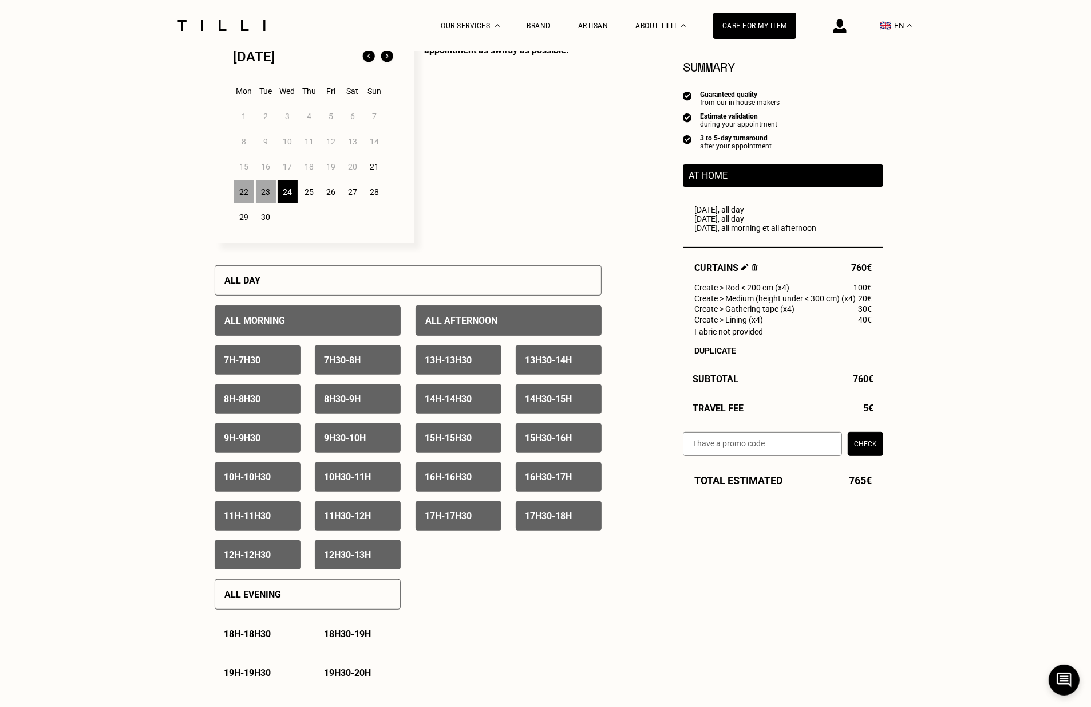
scroll to position [285, 0]
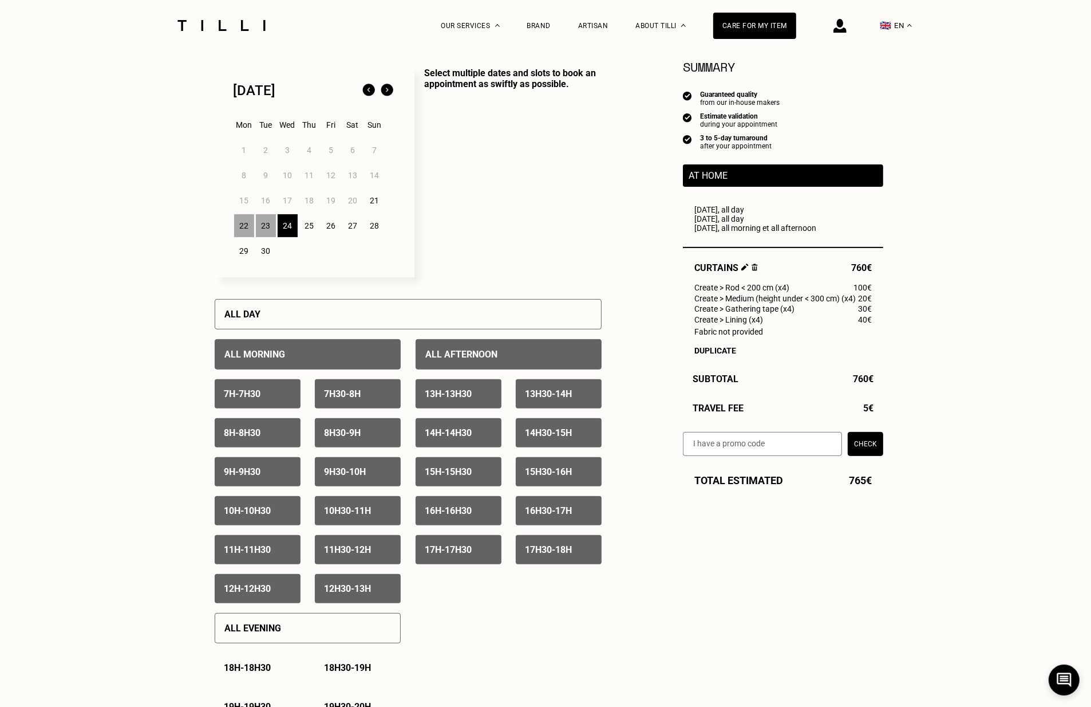
click at [312, 223] on div "25" at bounding box center [309, 225] width 20 height 23
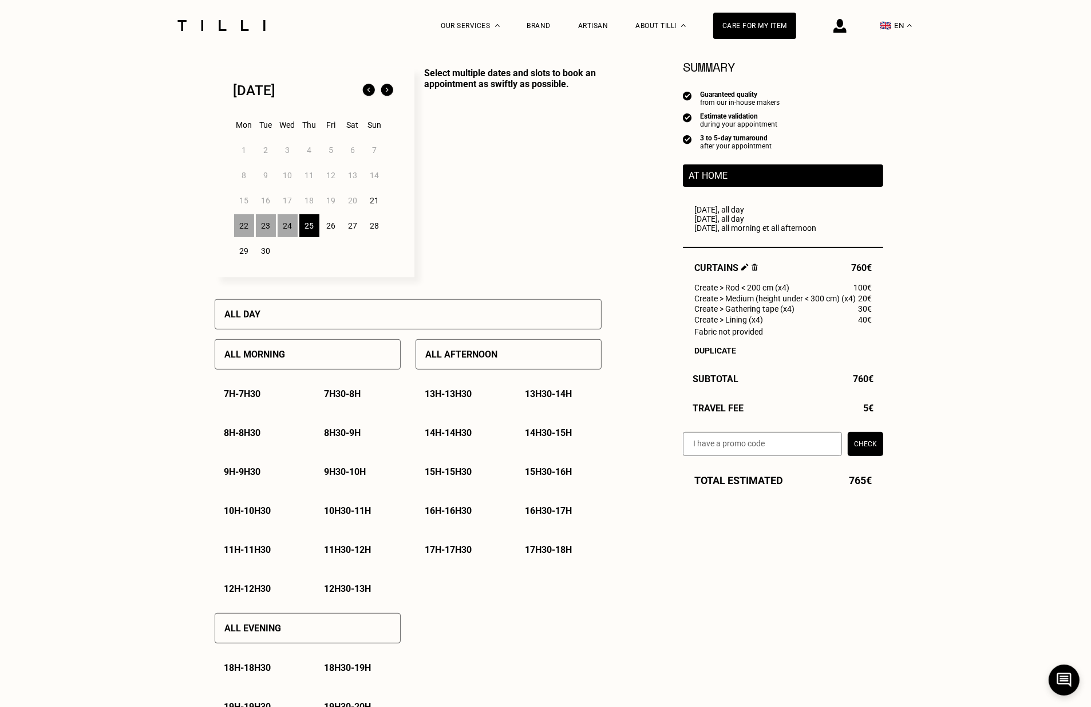
click at [320, 353] on div "All morning" at bounding box center [308, 354] width 186 height 30
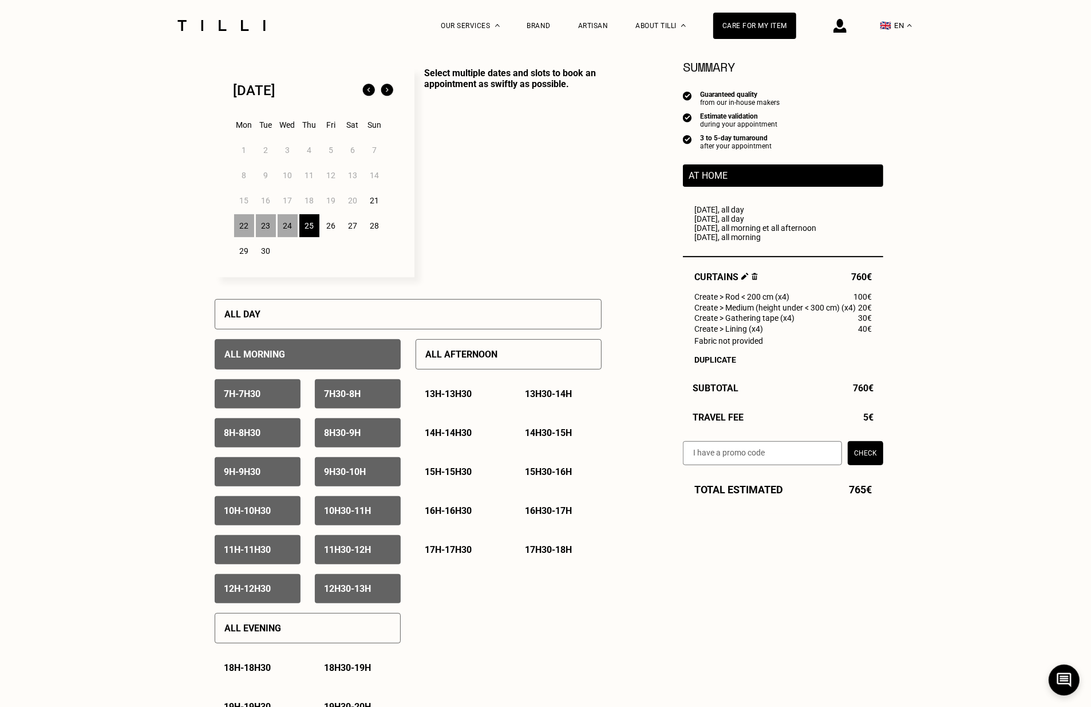
click at [474, 340] on div "All afternoon" at bounding box center [509, 354] width 186 height 30
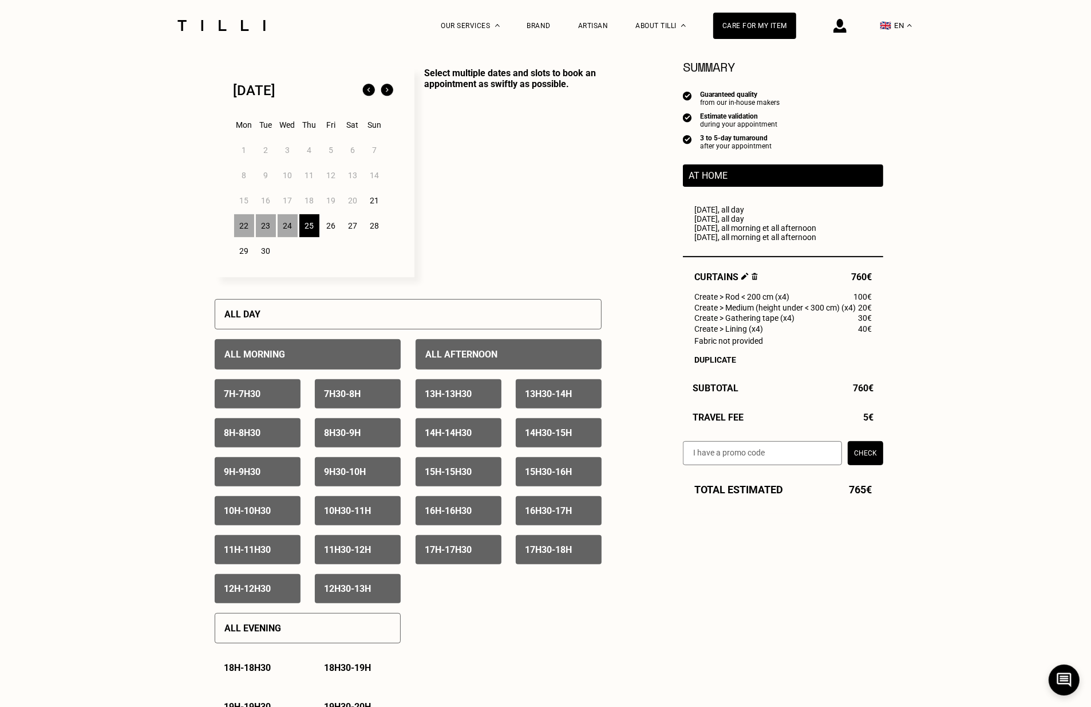
click at [336, 231] on div "26" at bounding box center [331, 225] width 20 height 23
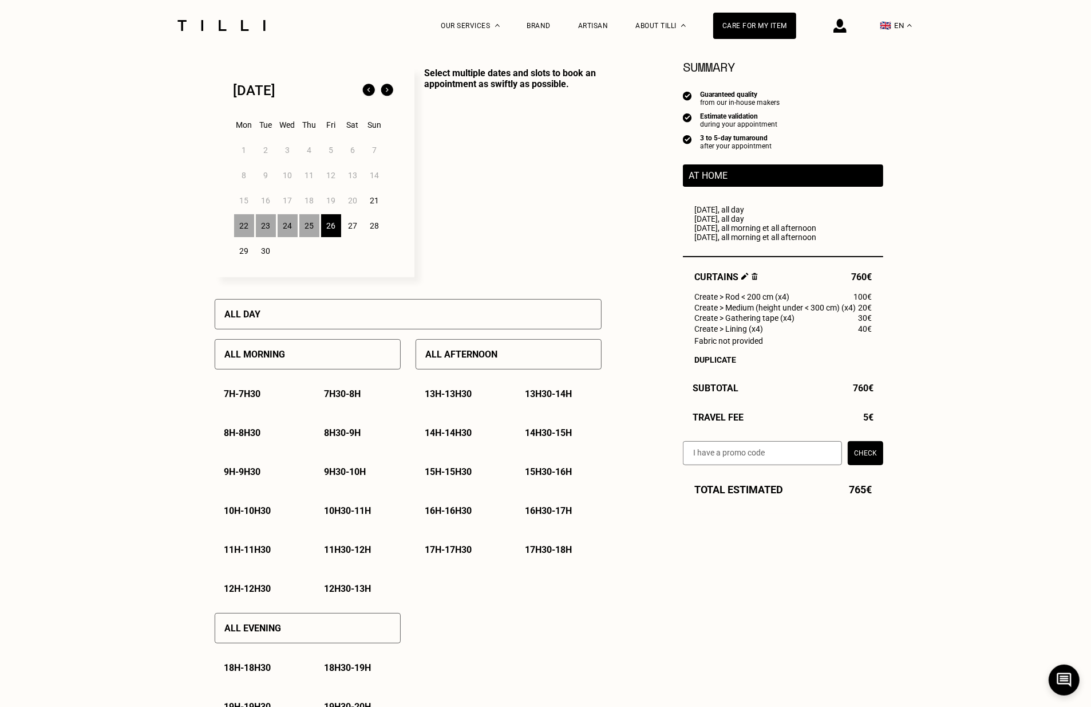
click at [363, 307] on div "All day" at bounding box center [408, 314] width 387 height 30
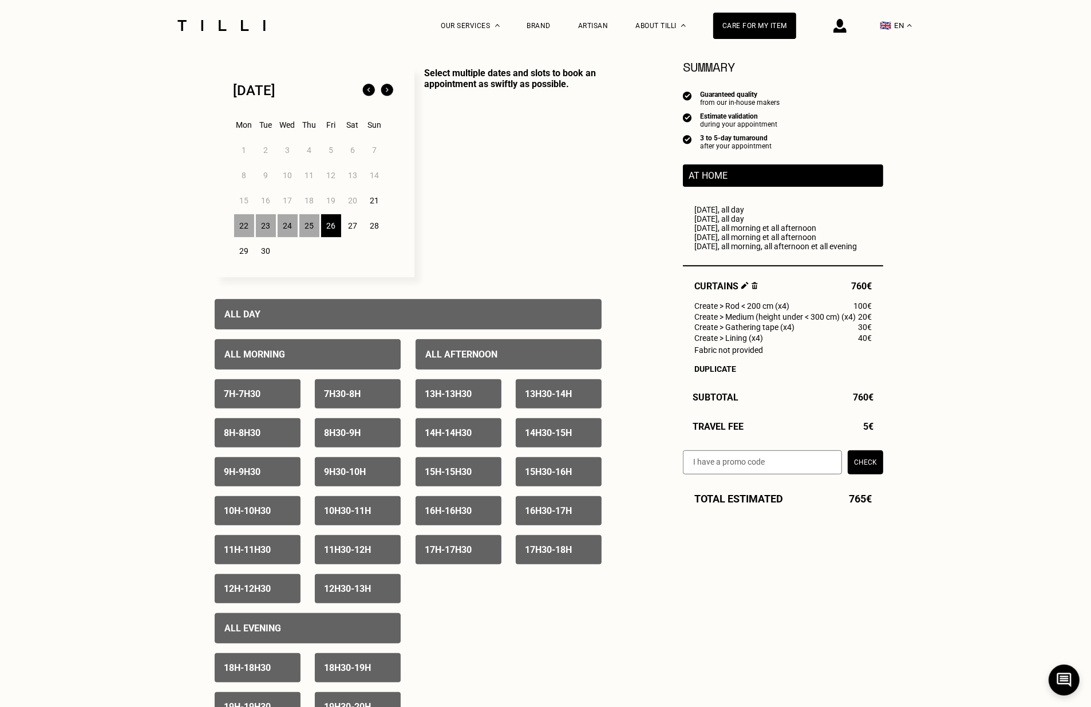
click at [355, 227] on div "27" at bounding box center [353, 225] width 20 height 23
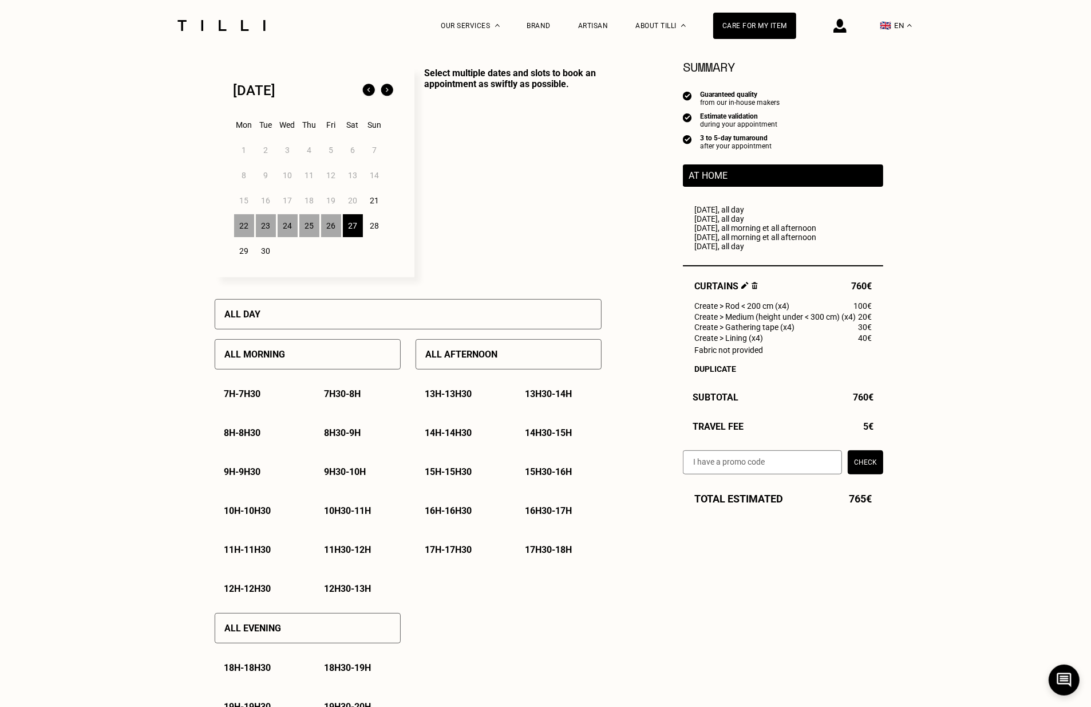
click at [370, 316] on div "All day" at bounding box center [408, 314] width 387 height 30
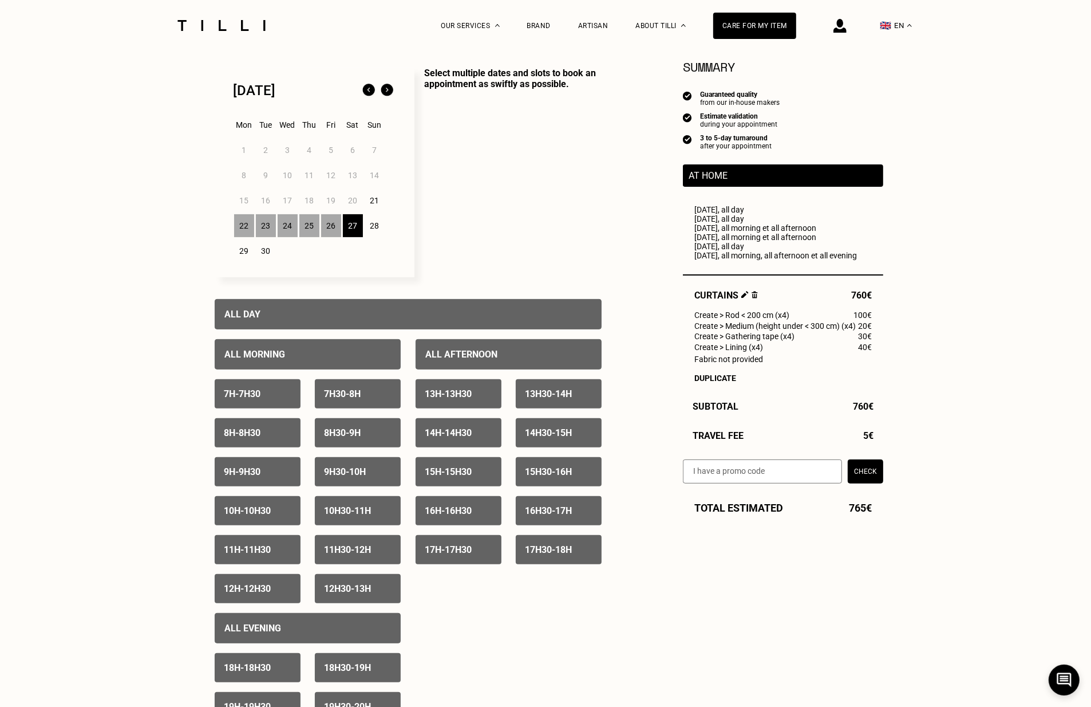
click at [370, 235] on div "28" at bounding box center [375, 225] width 20 height 23
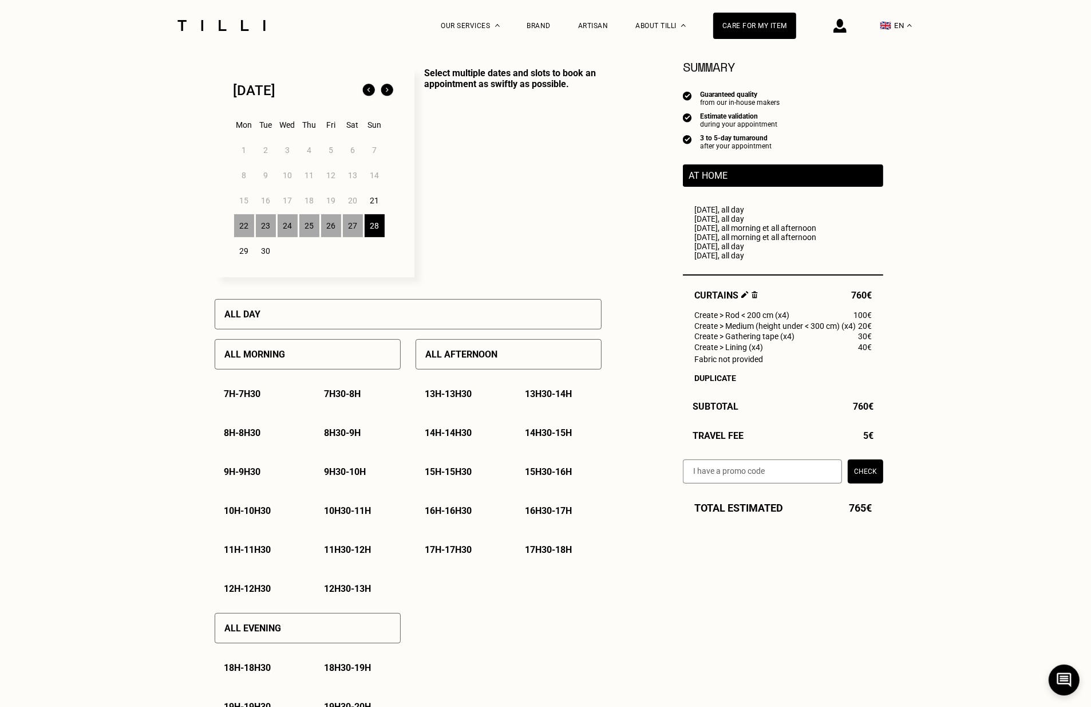
click at [369, 303] on div "All day" at bounding box center [408, 314] width 387 height 30
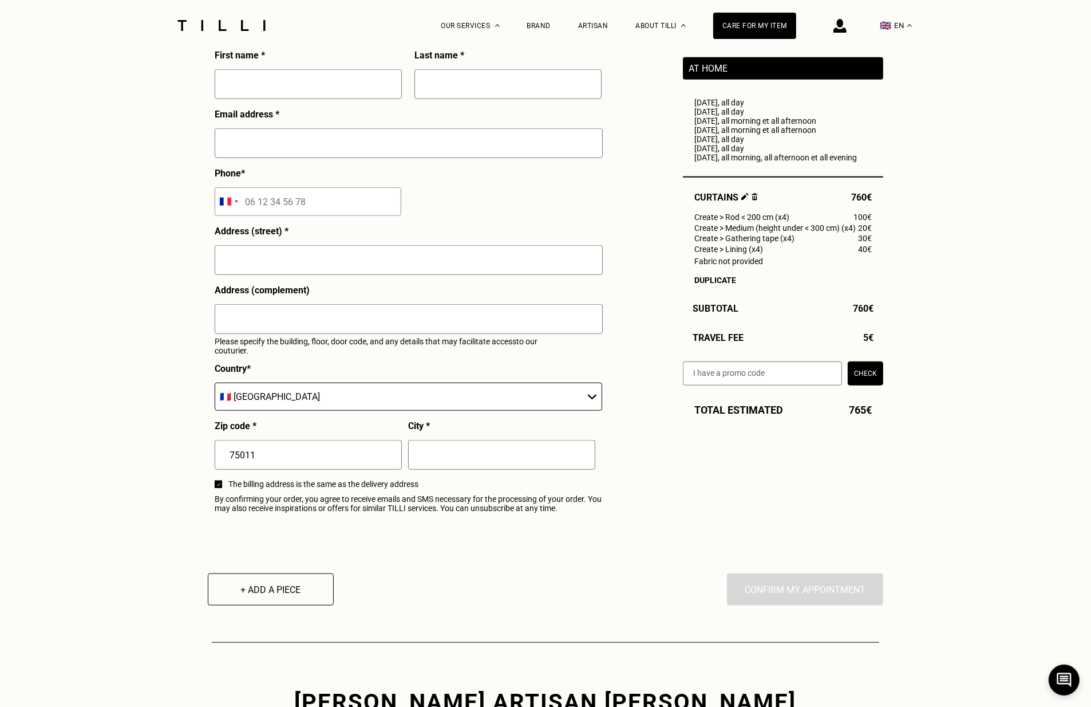
scroll to position [1059, 0]
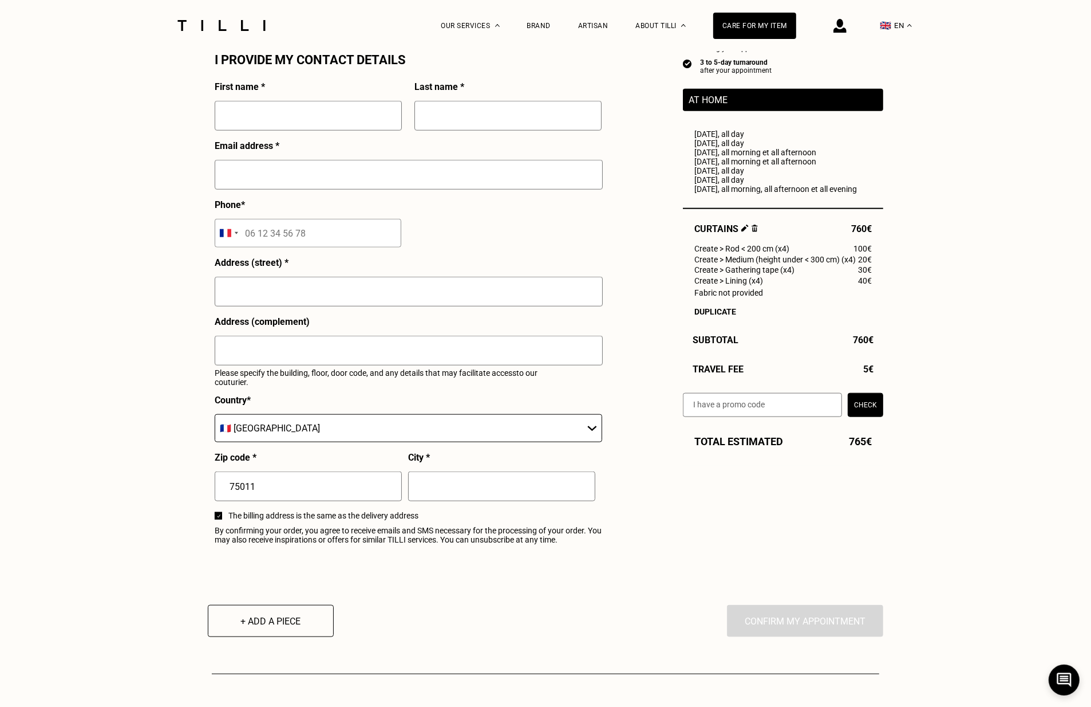
click at [342, 120] on input "text" at bounding box center [308, 116] width 187 height 30
type input "[PERSON_NAME]"
type input "[EMAIL_ADDRESS][DOMAIN_NAME]"
type input "[STREET_ADDRESS]"
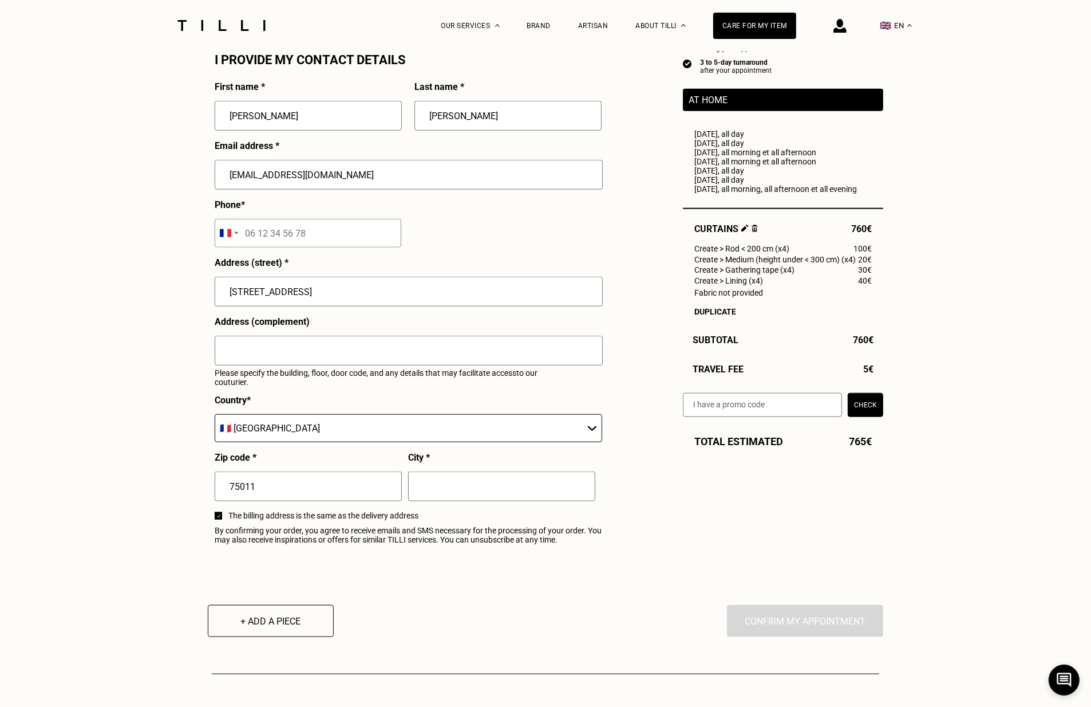
type input "[GEOGRAPHIC_DATA]"
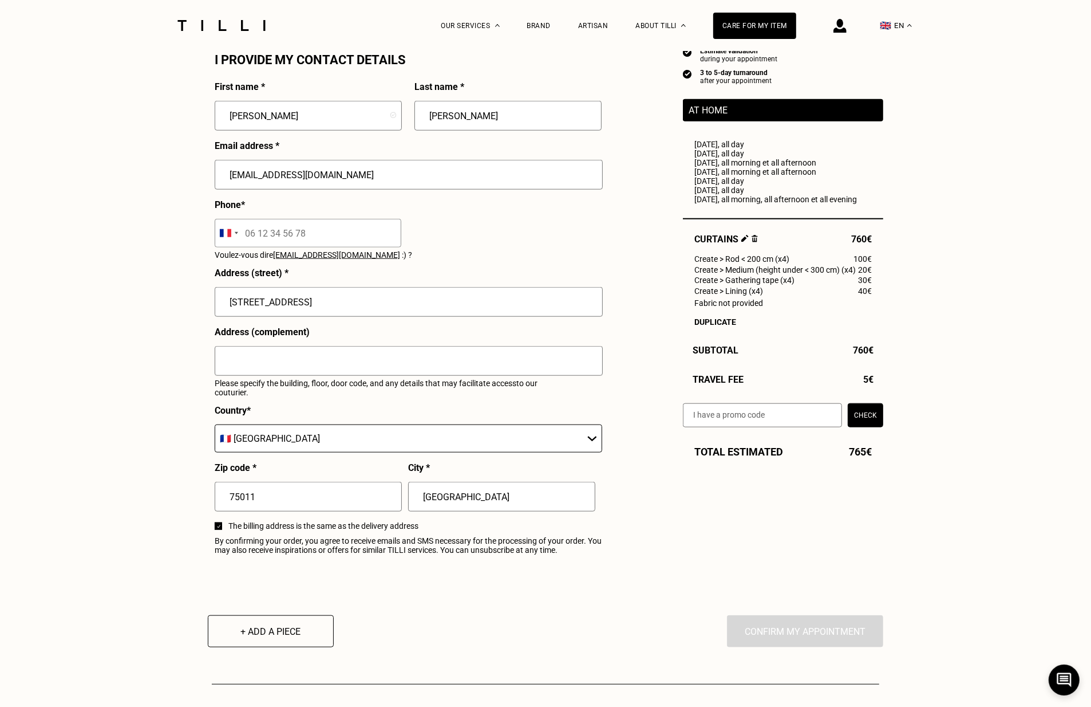
click at [358, 360] on input "text" at bounding box center [409, 361] width 388 height 30
type input "Bâtiment B, 2ème étage"
click at [328, 224] on input "tel" at bounding box center [308, 233] width 187 height 29
click at [327, 231] on input "tel" at bounding box center [308, 233] width 187 height 29
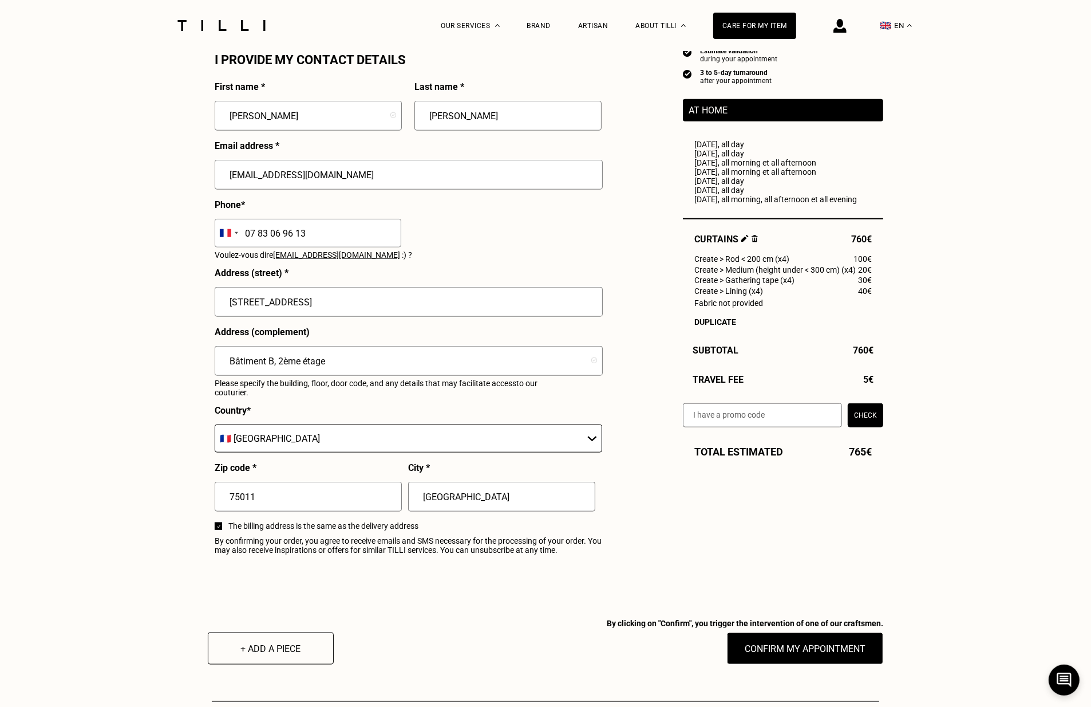
type input "07 83 06 96 13"
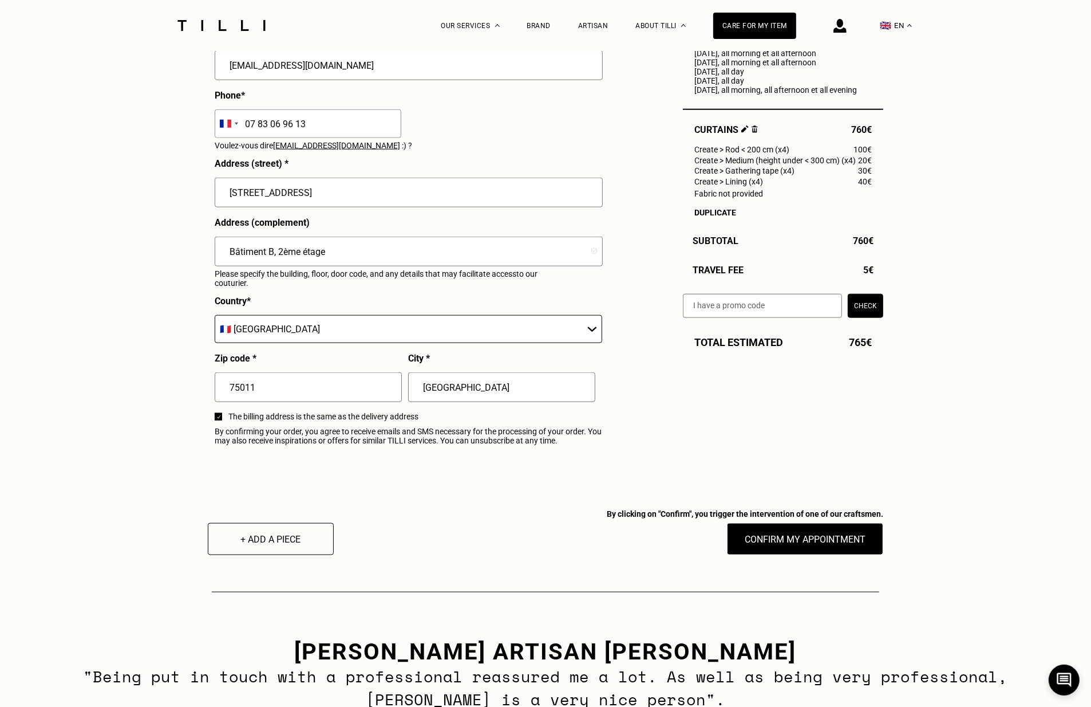
scroll to position [1437, 0]
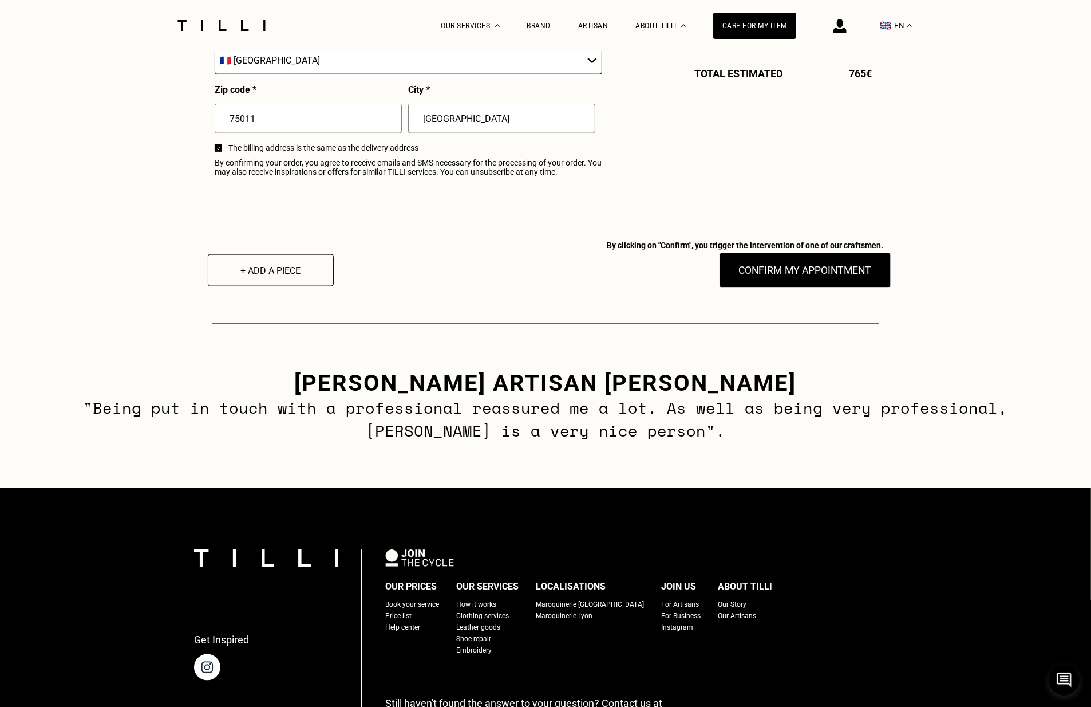
click at [823, 268] on button "Confirm my appointment" at bounding box center [805, 271] width 172 height 36
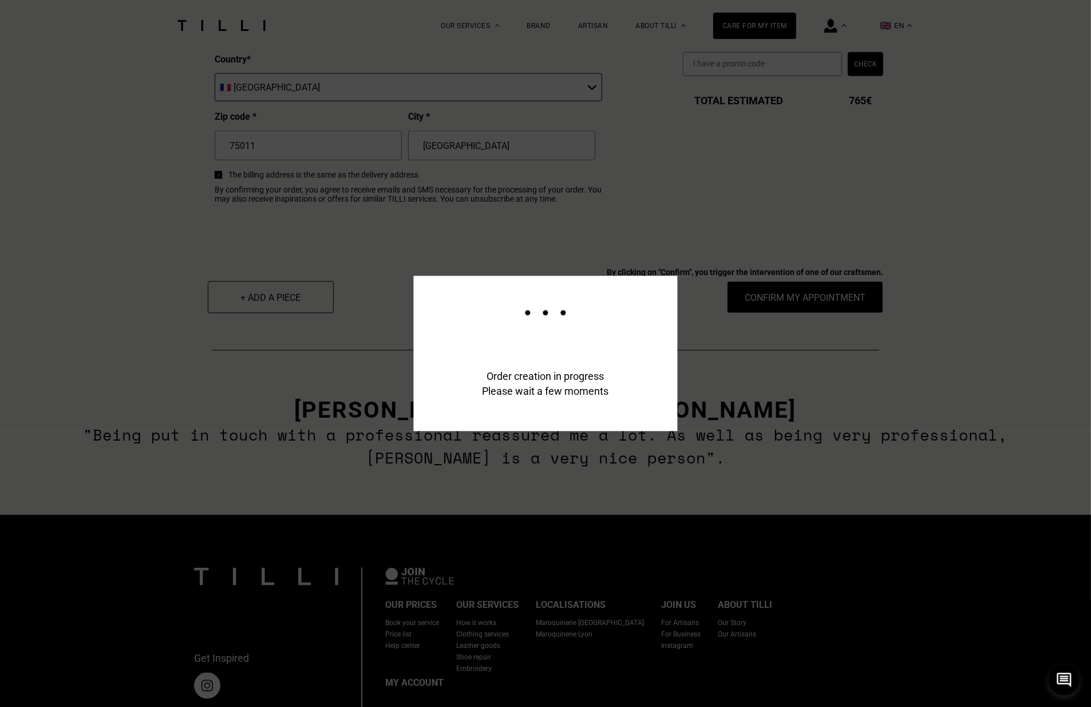
scroll to position [1464, 0]
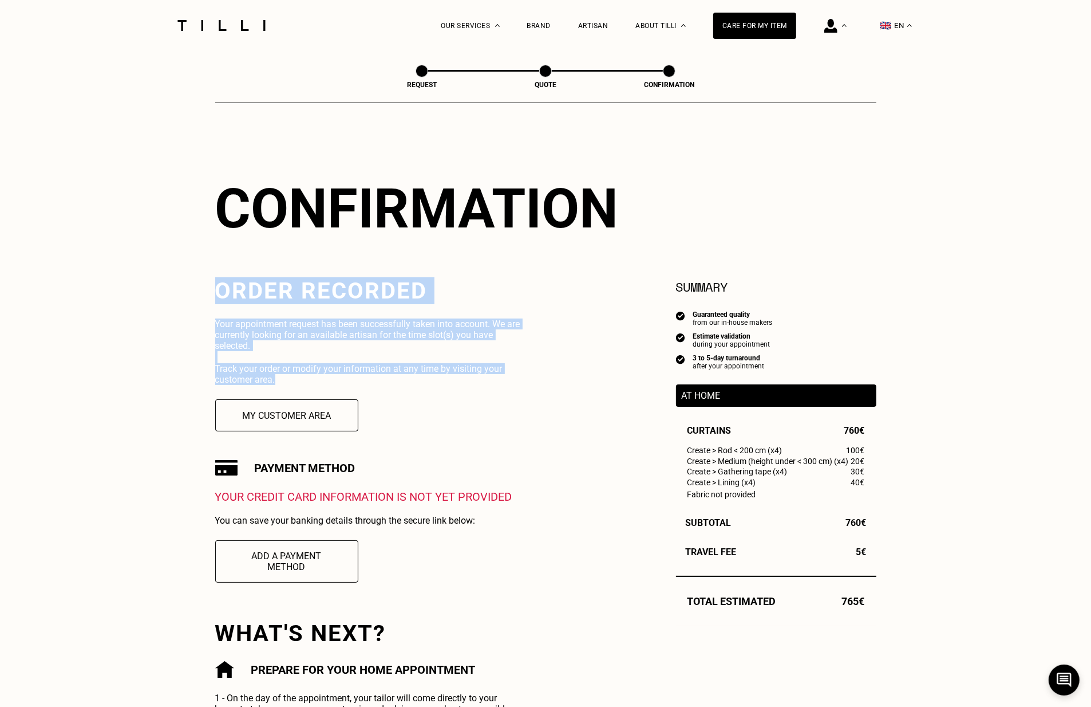
drag, startPoint x: 366, startPoint y: 269, endPoint x: 436, endPoint y: 384, distance: 134.3
click at [436, 384] on div "Confirmation Order recorded Your appointment request has been successfully take…" at bounding box center [545, 492] width 661 height 704
click at [436, 384] on p "Track your order or modify your information at any time by visiting your custom…" at bounding box center [367, 374] width 305 height 22
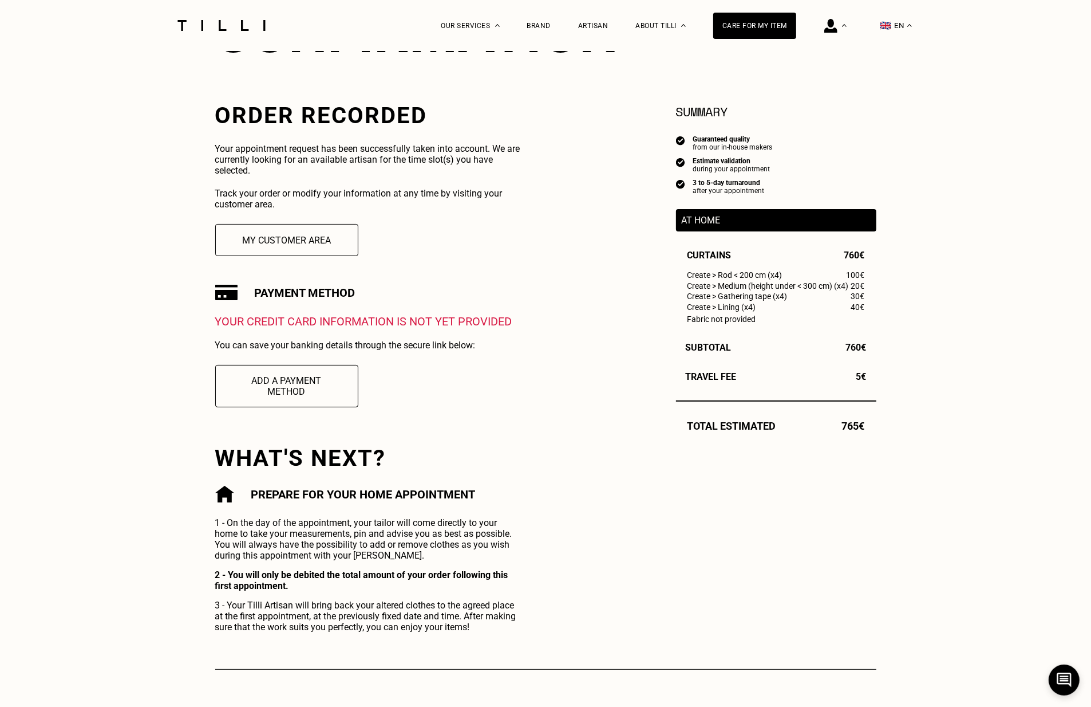
scroll to position [176, 0]
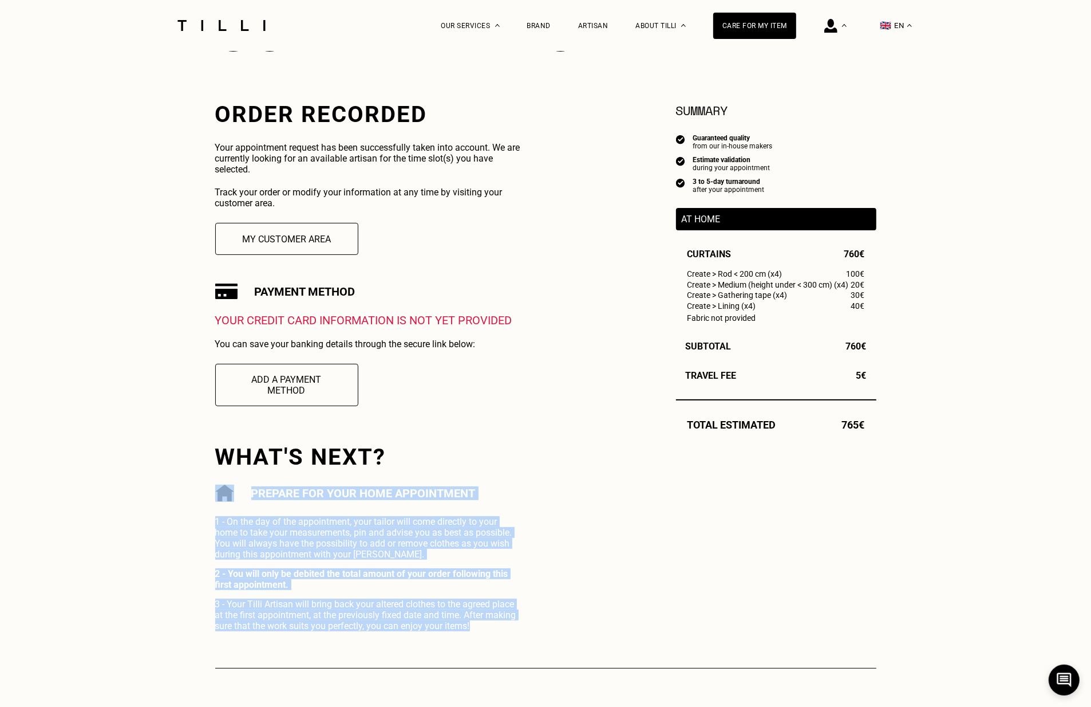
drag, startPoint x: 470, startPoint y: 454, endPoint x: 484, endPoint y: 628, distance: 174.7
click at [484, 628] on div "Confirmation Order recorded Your appointment request has been successfully take…" at bounding box center [545, 315] width 661 height 704
drag, startPoint x: 497, startPoint y: 628, endPoint x: 515, endPoint y: 474, distance: 155.6
click at [515, 474] on div "Confirmation Order recorded Your appointment request has been successfully take…" at bounding box center [545, 315] width 661 height 704
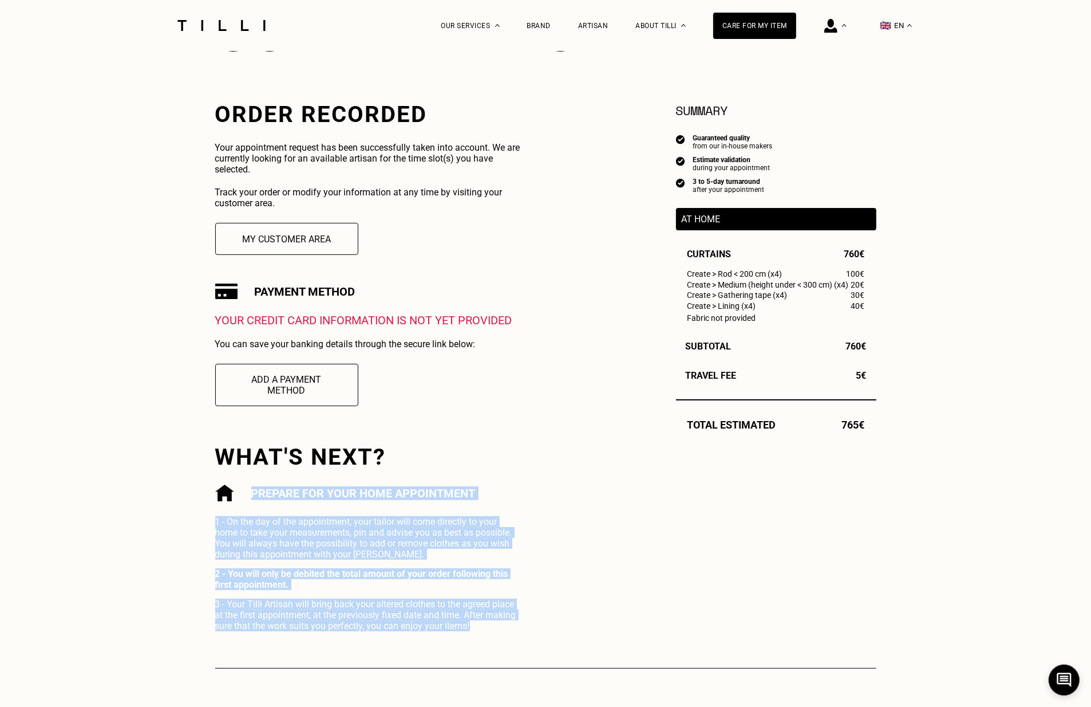
click at [515, 474] on div "Order recorded Your appointment request has been successfully taken into accoun…" at bounding box center [367, 366] width 305 height 530
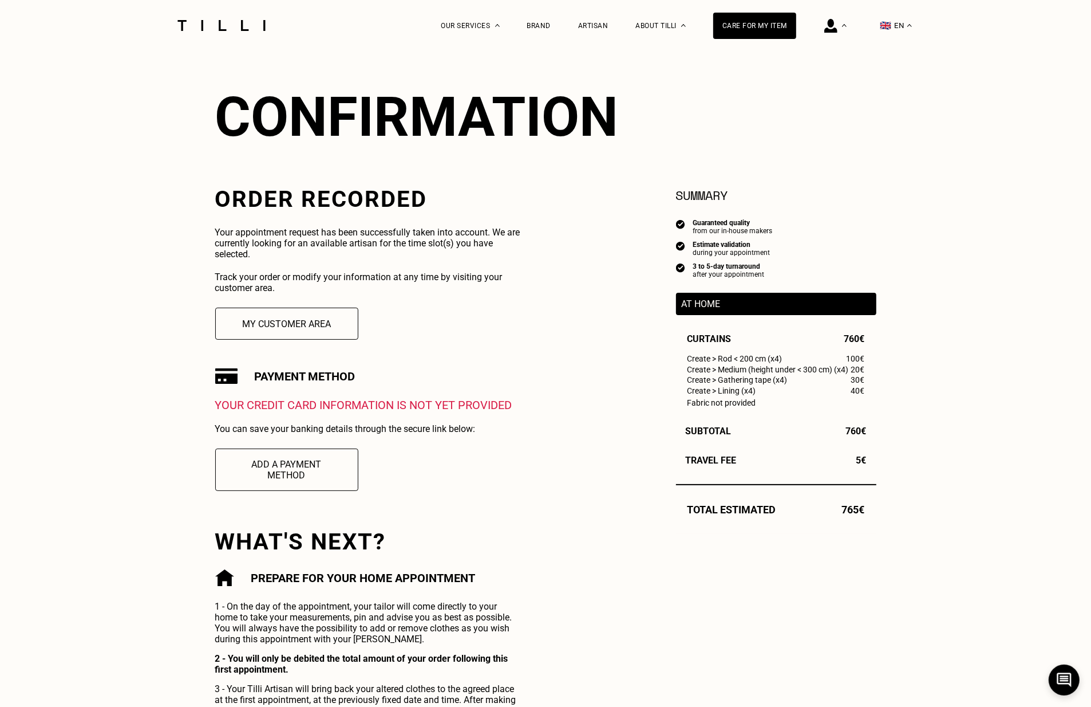
scroll to position [37, 0]
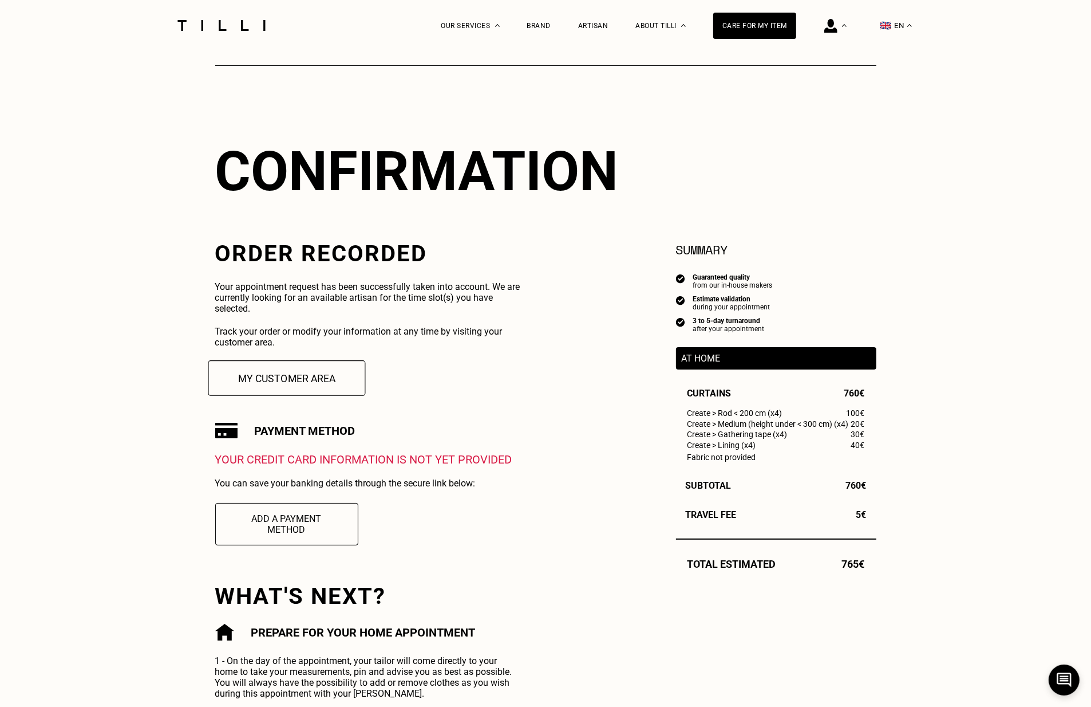
click at [273, 384] on button "My customer area" at bounding box center [286, 378] width 157 height 36
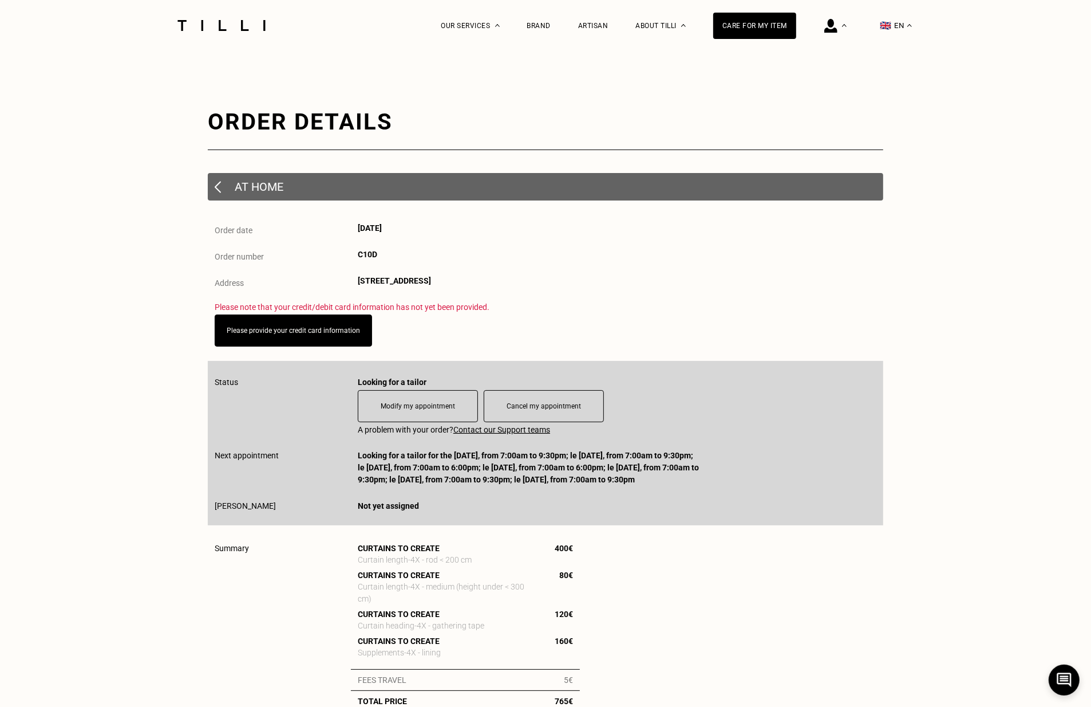
click at [513, 425] on u "Contact our Support teams" at bounding box center [502, 429] width 97 height 9
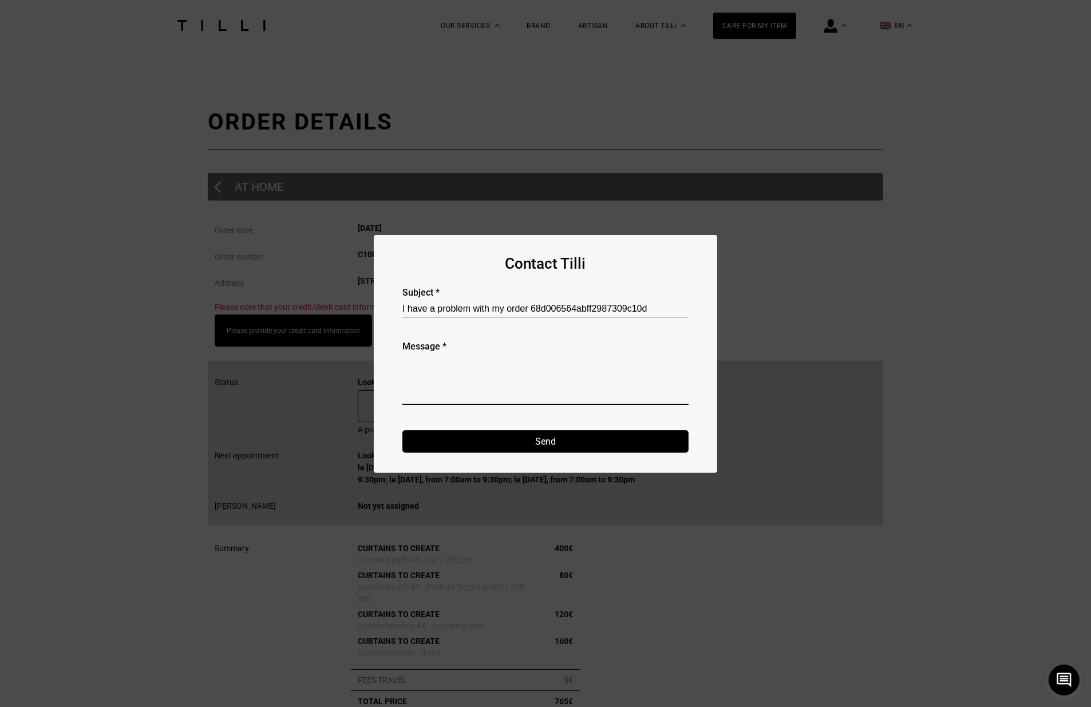
click at [538, 368] on textarea at bounding box center [546, 379] width 286 height 50
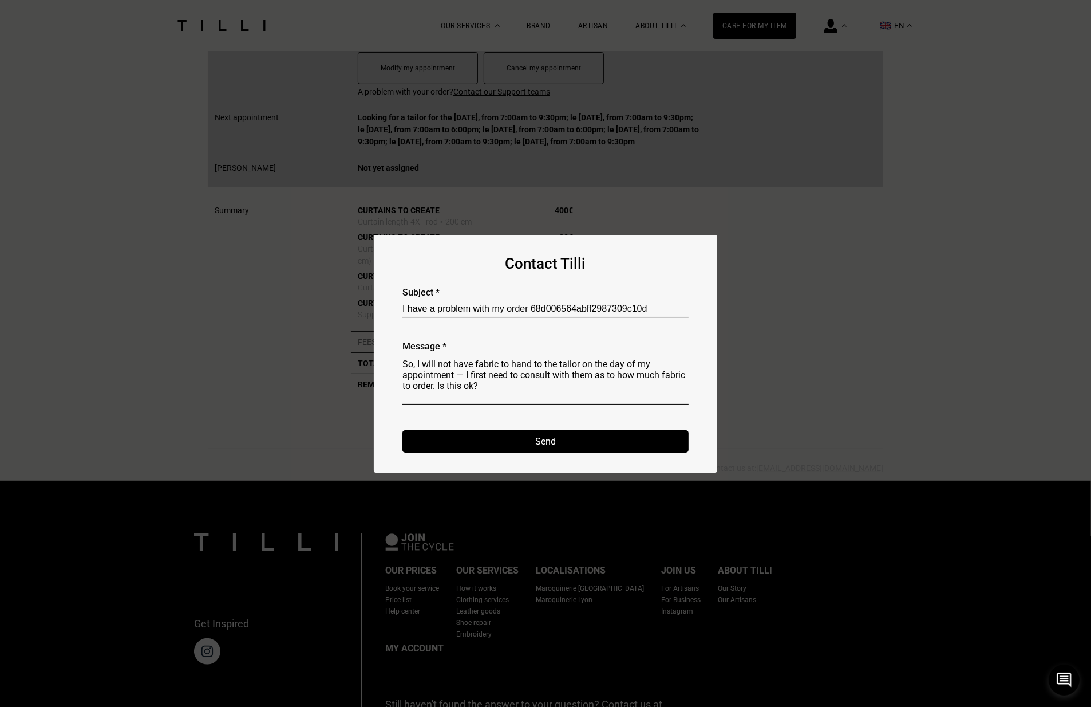
scroll to position [107, 0]
type textarea "Hello, I want to clarify the process of making custom curtains. I would like to…"
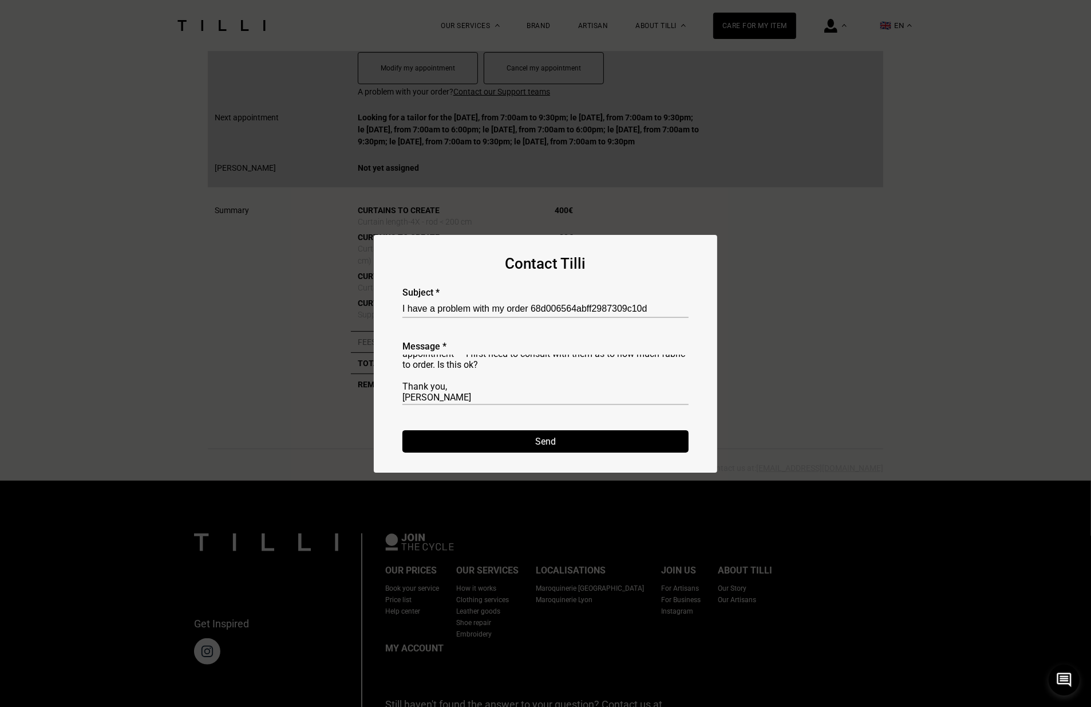
click at [539, 445] on button "Send" at bounding box center [546, 441] width 286 height 22
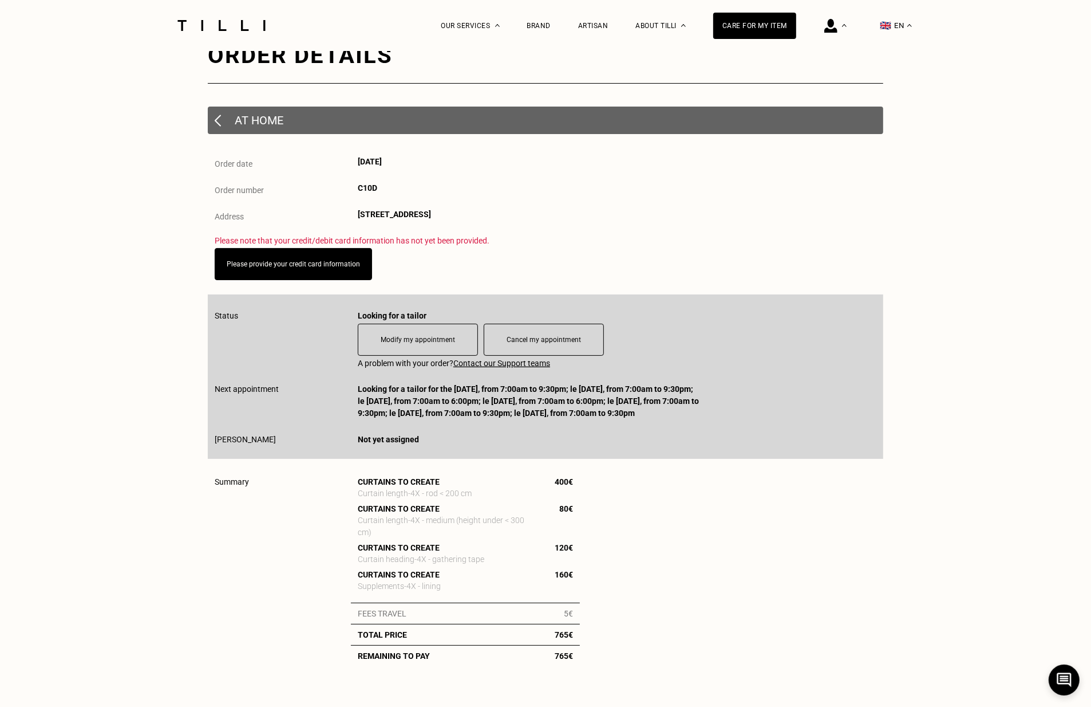
scroll to position [7, 0]
